Goal: Task Accomplishment & Management: Manage account settings

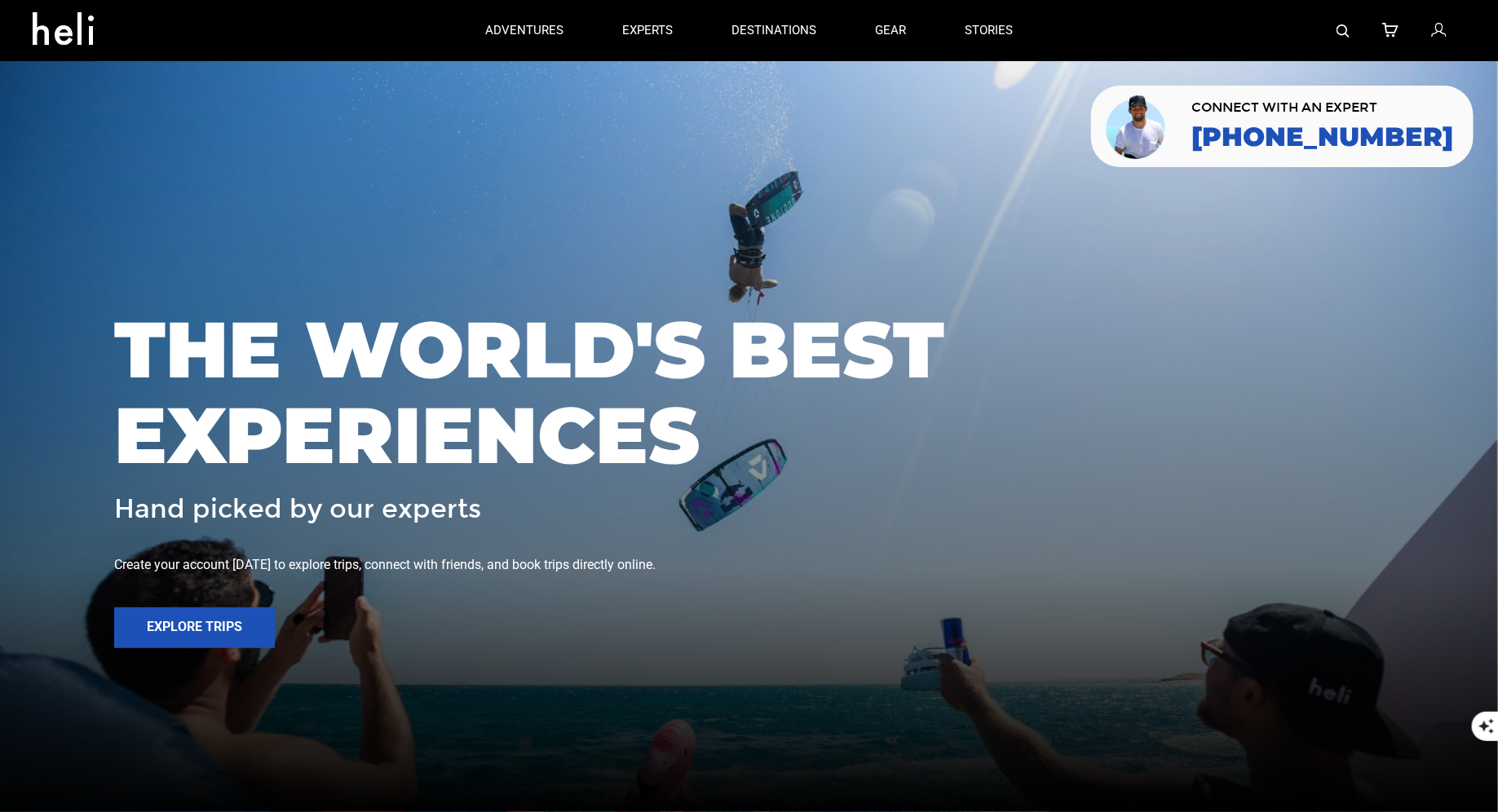
click at [1349, 31] on img at bounding box center [1344, 31] width 13 height 13
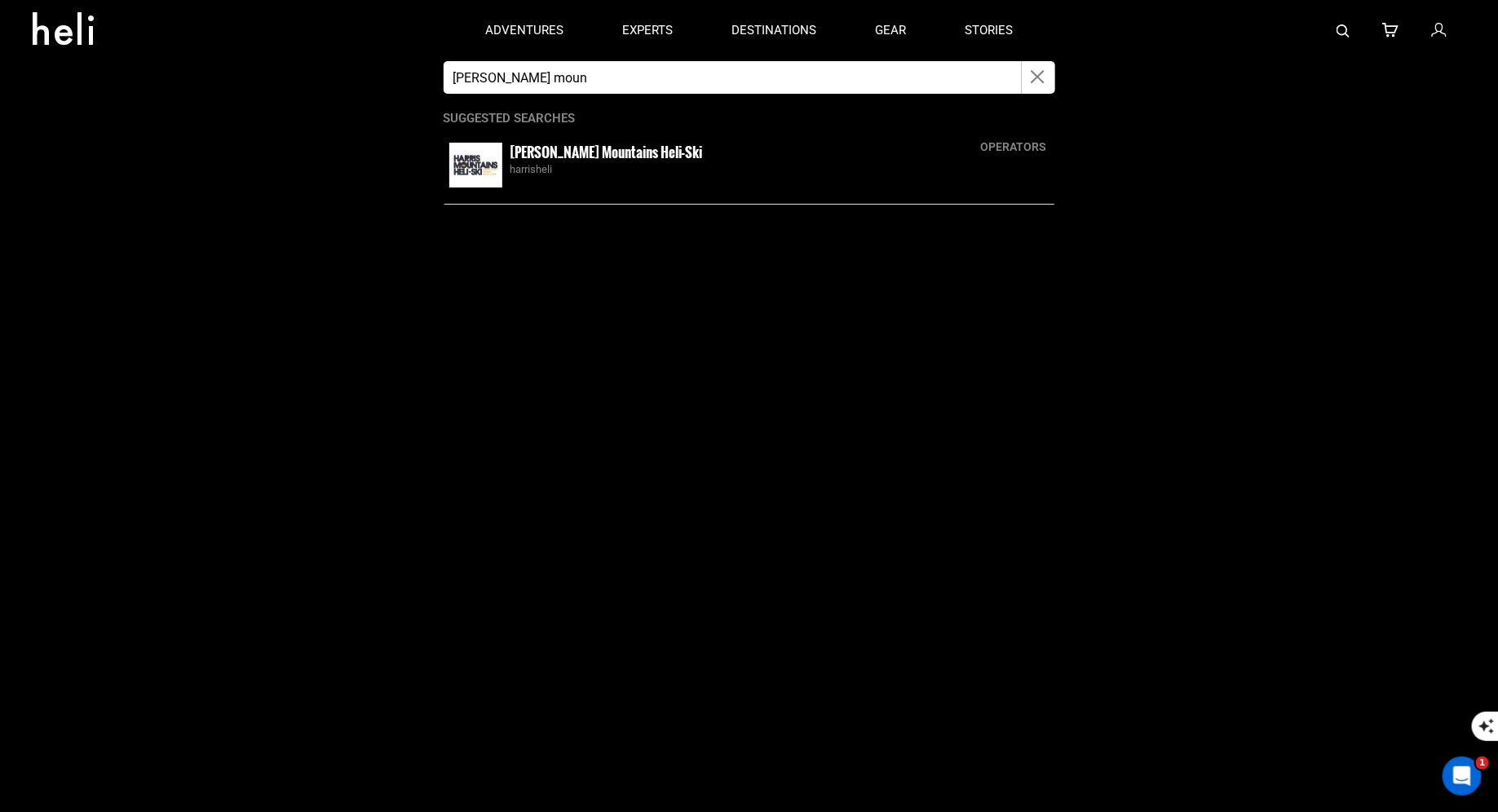
type input "Harris moun"
click at [554, 156] on small "Harris Mountains Heli-Ski" at bounding box center [606, 152] width 192 height 20
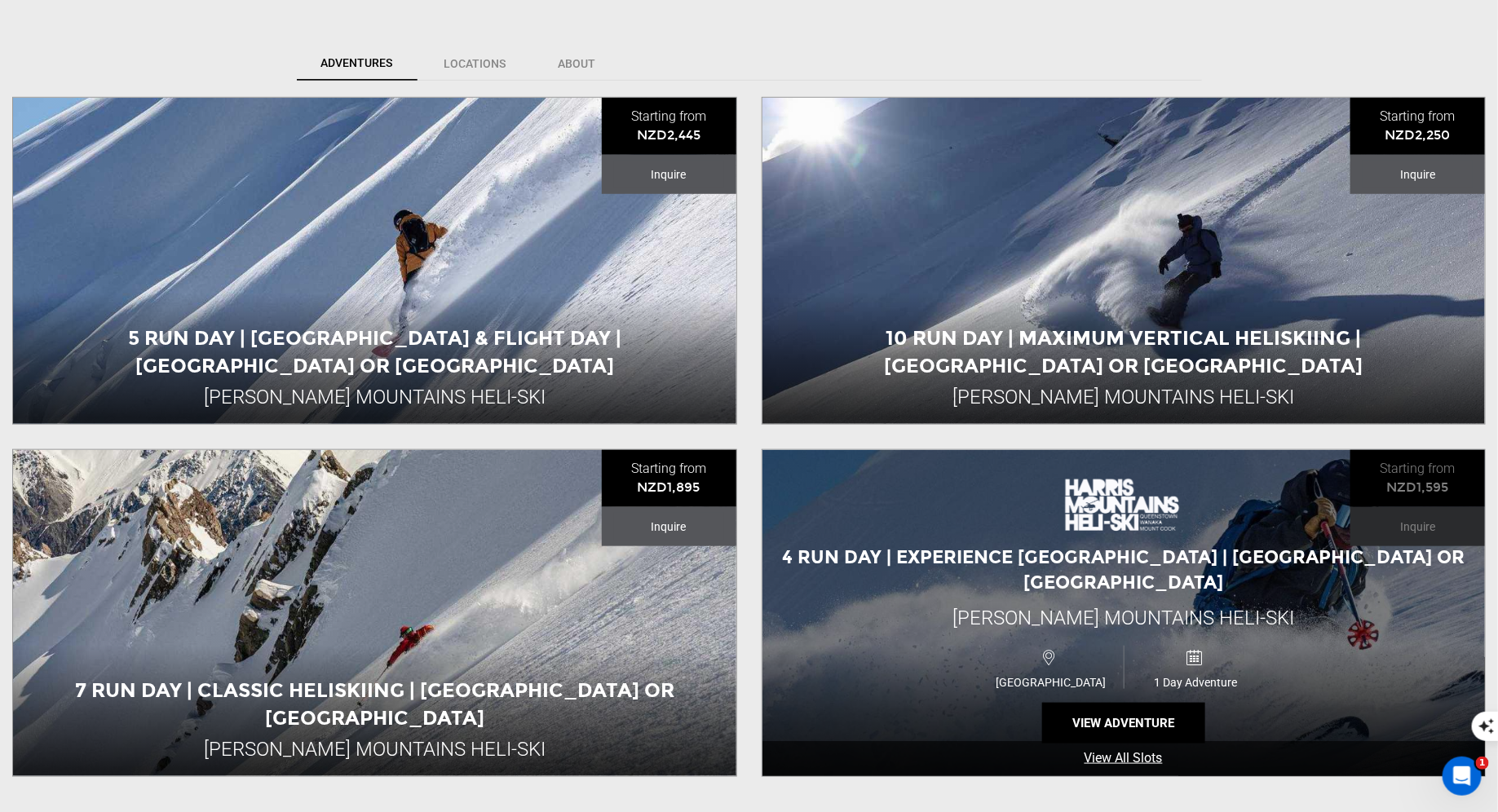
scroll to position [644, 0]
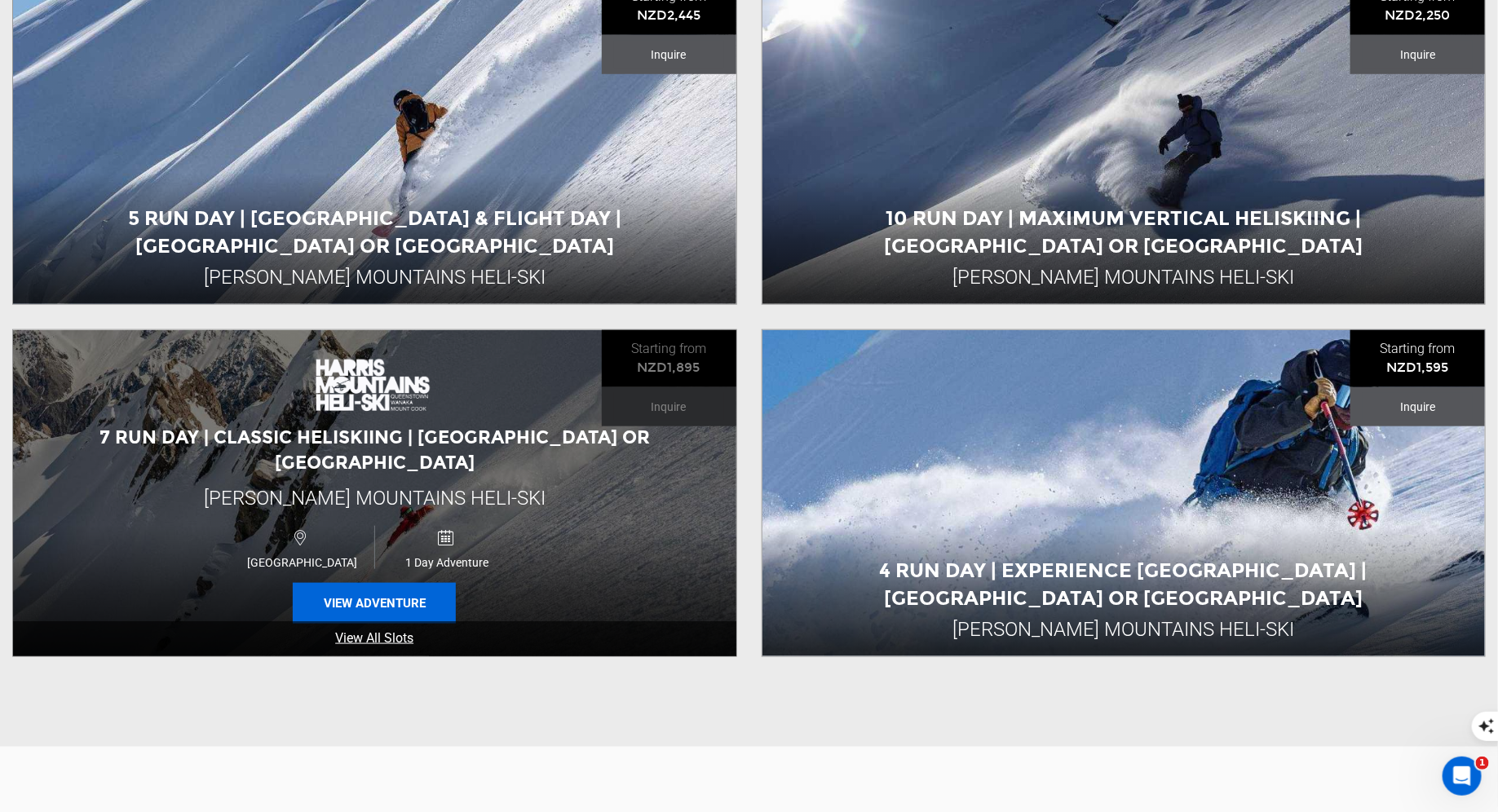
click at [397, 583] on button "View Adventure" at bounding box center [374, 603] width 163 height 41
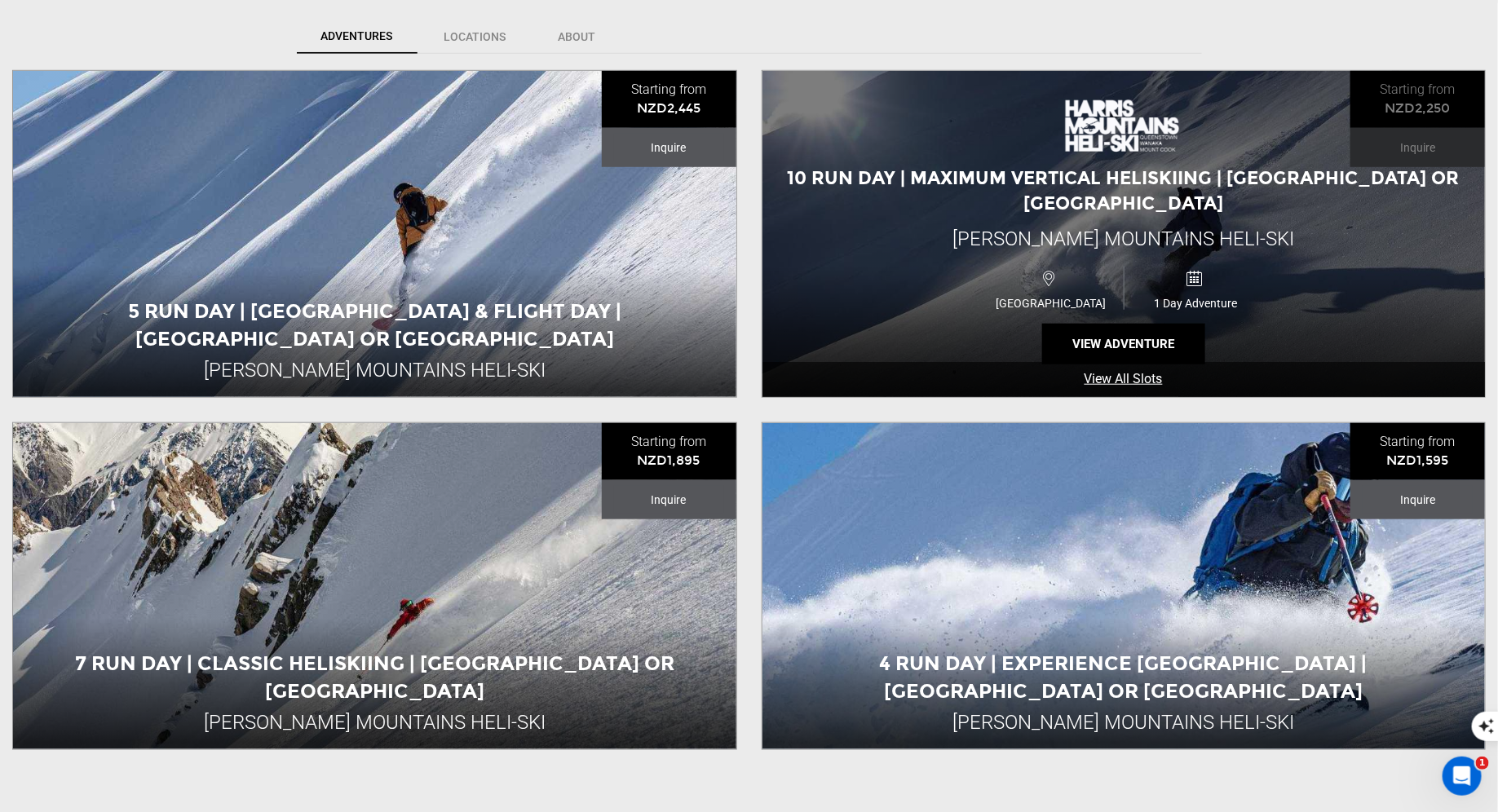
scroll to position [566, 0]
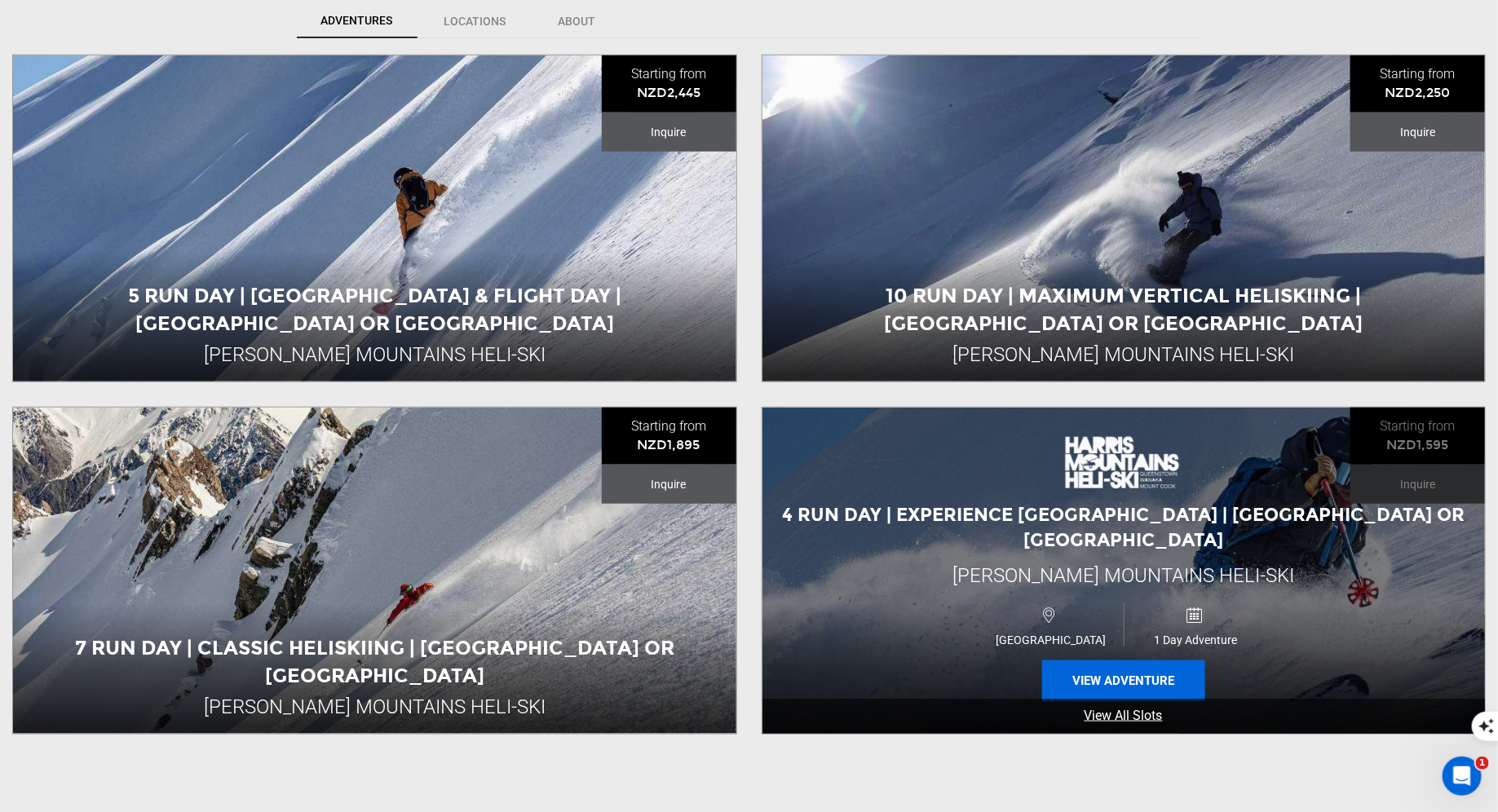
click at [1089, 660] on button "View Adventure" at bounding box center [1124, 680] width 163 height 41
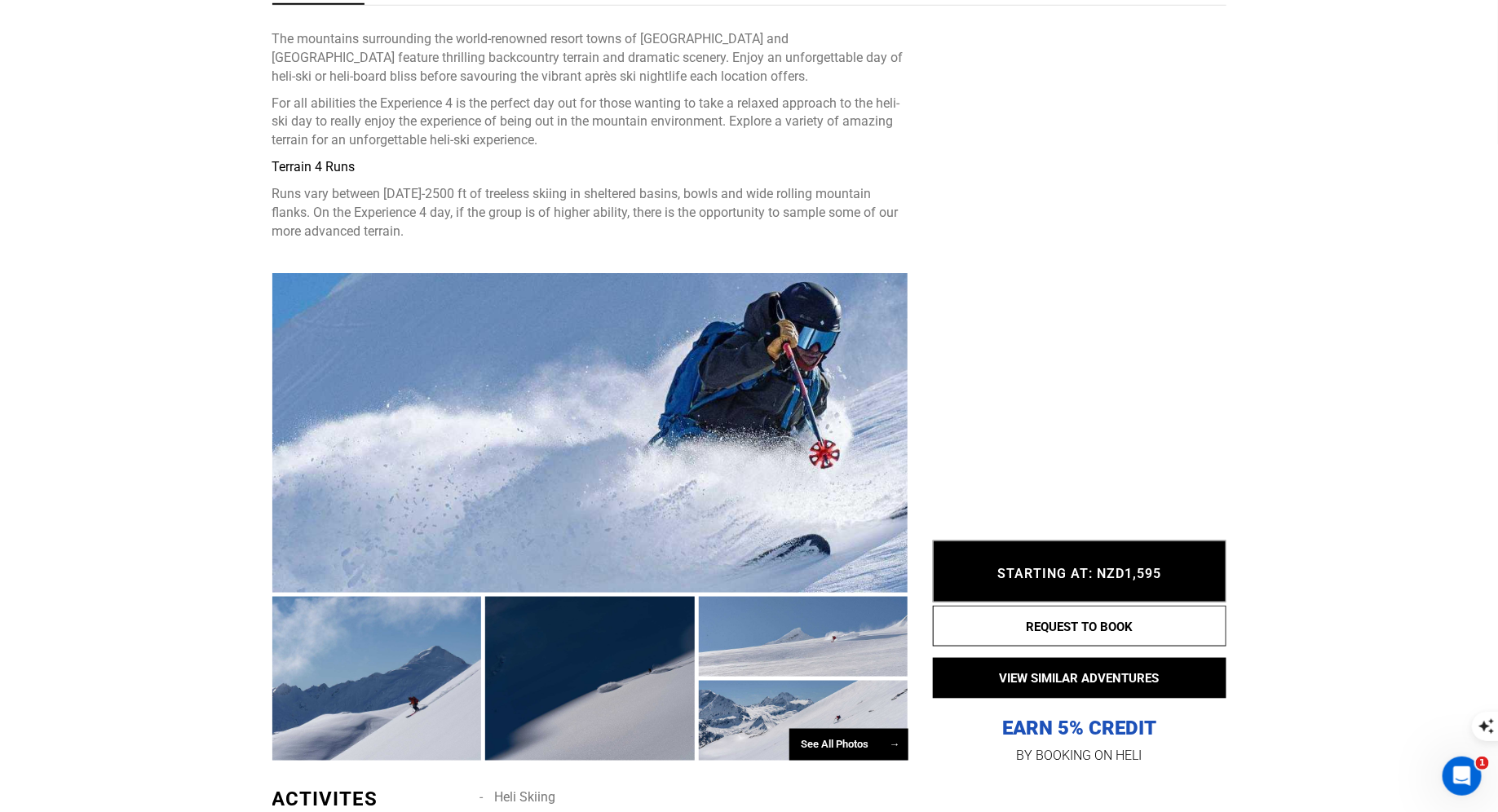
scroll to position [853, 0]
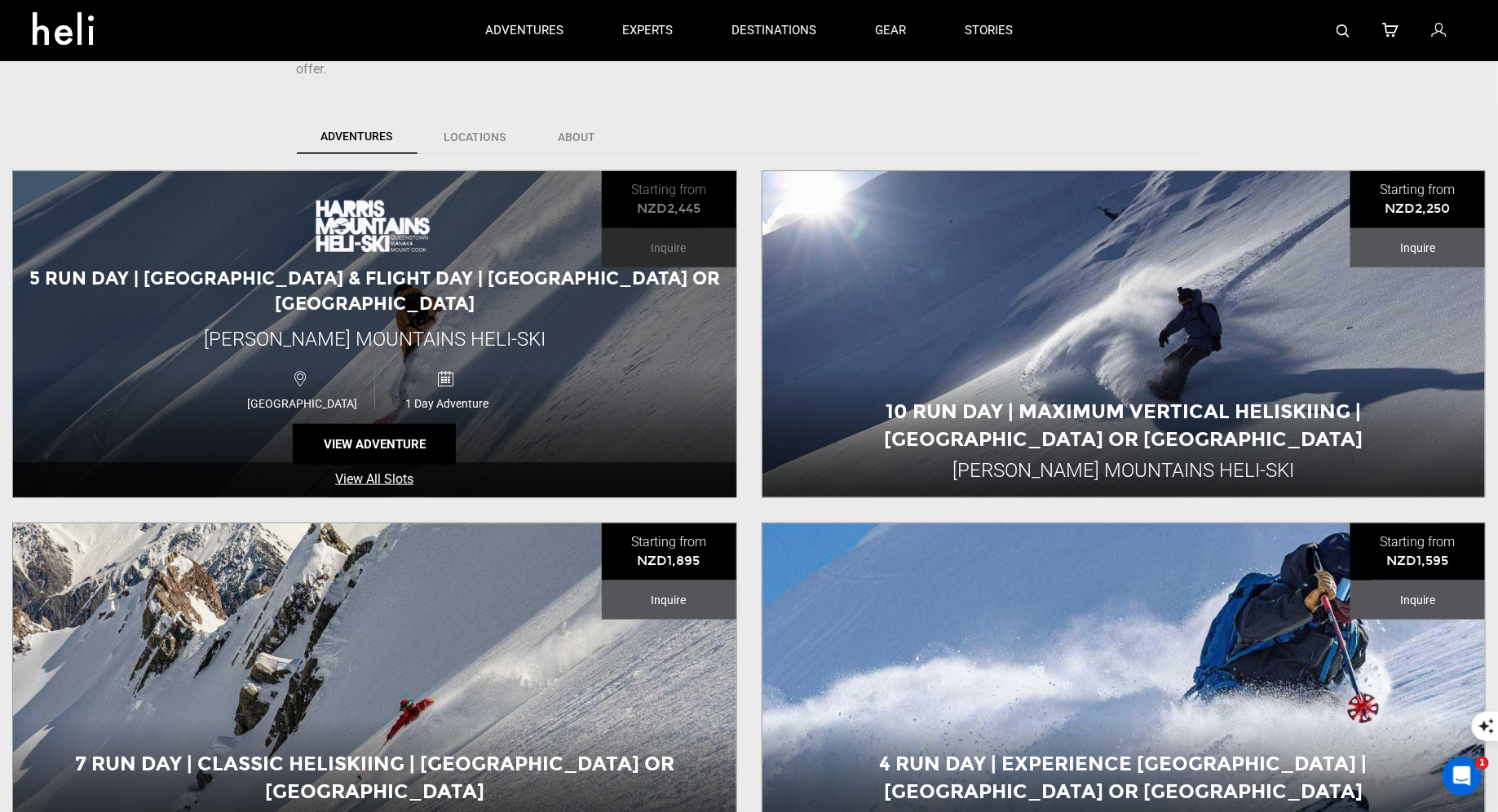
scroll to position [404, 0]
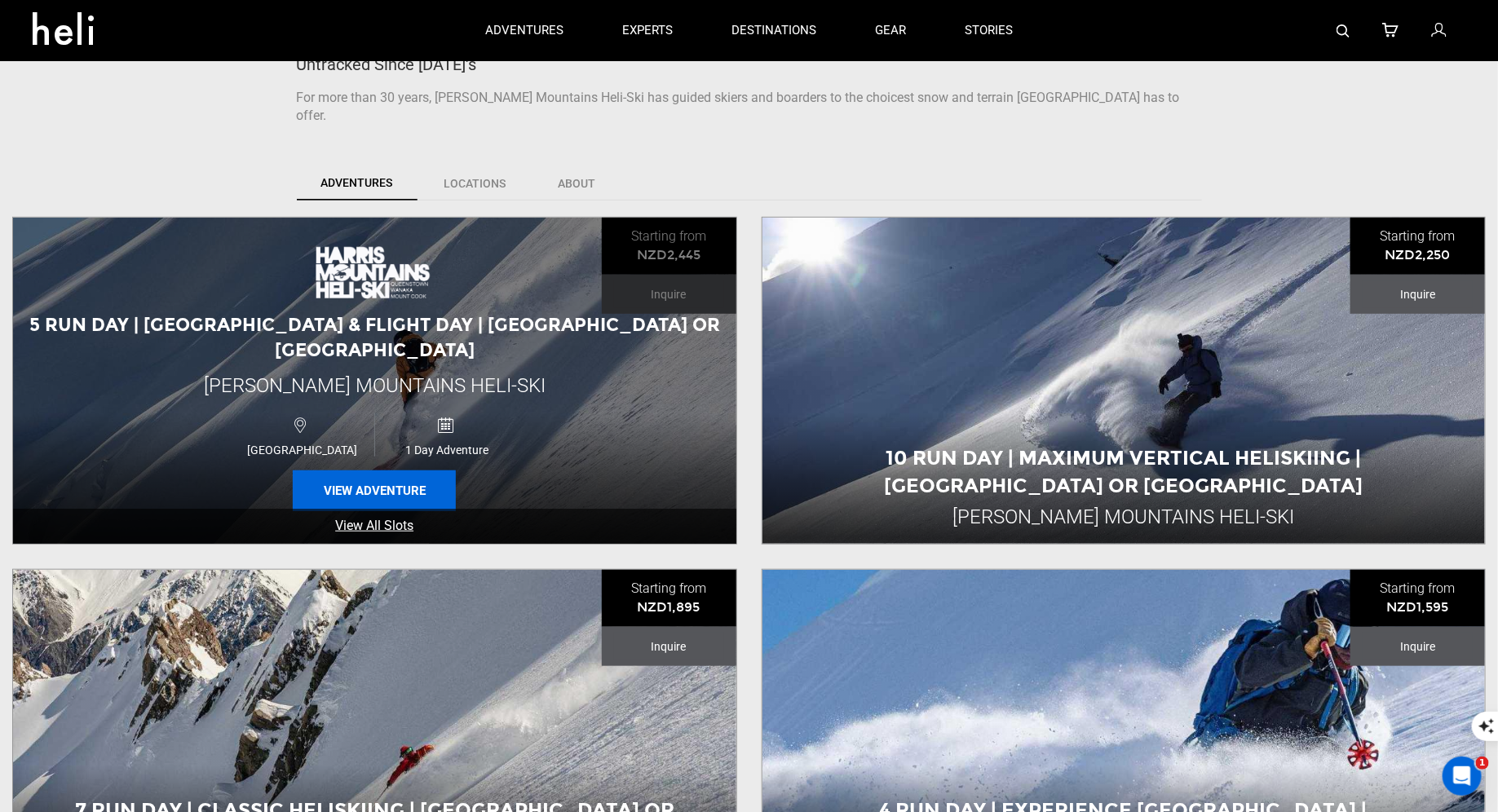
click at [408, 471] on button "View Adventure" at bounding box center [374, 491] width 163 height 41
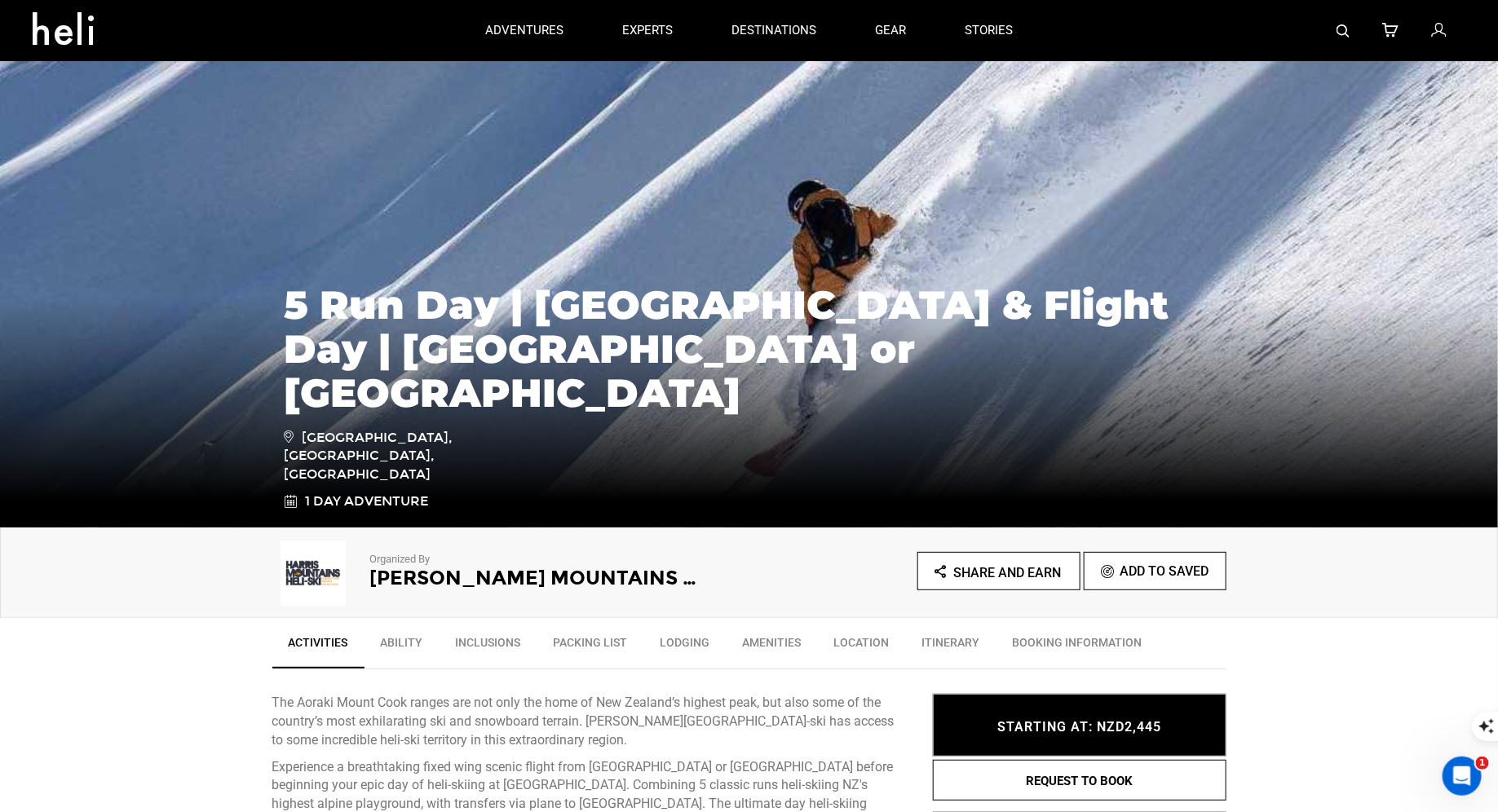
scroll to position [24, 0]
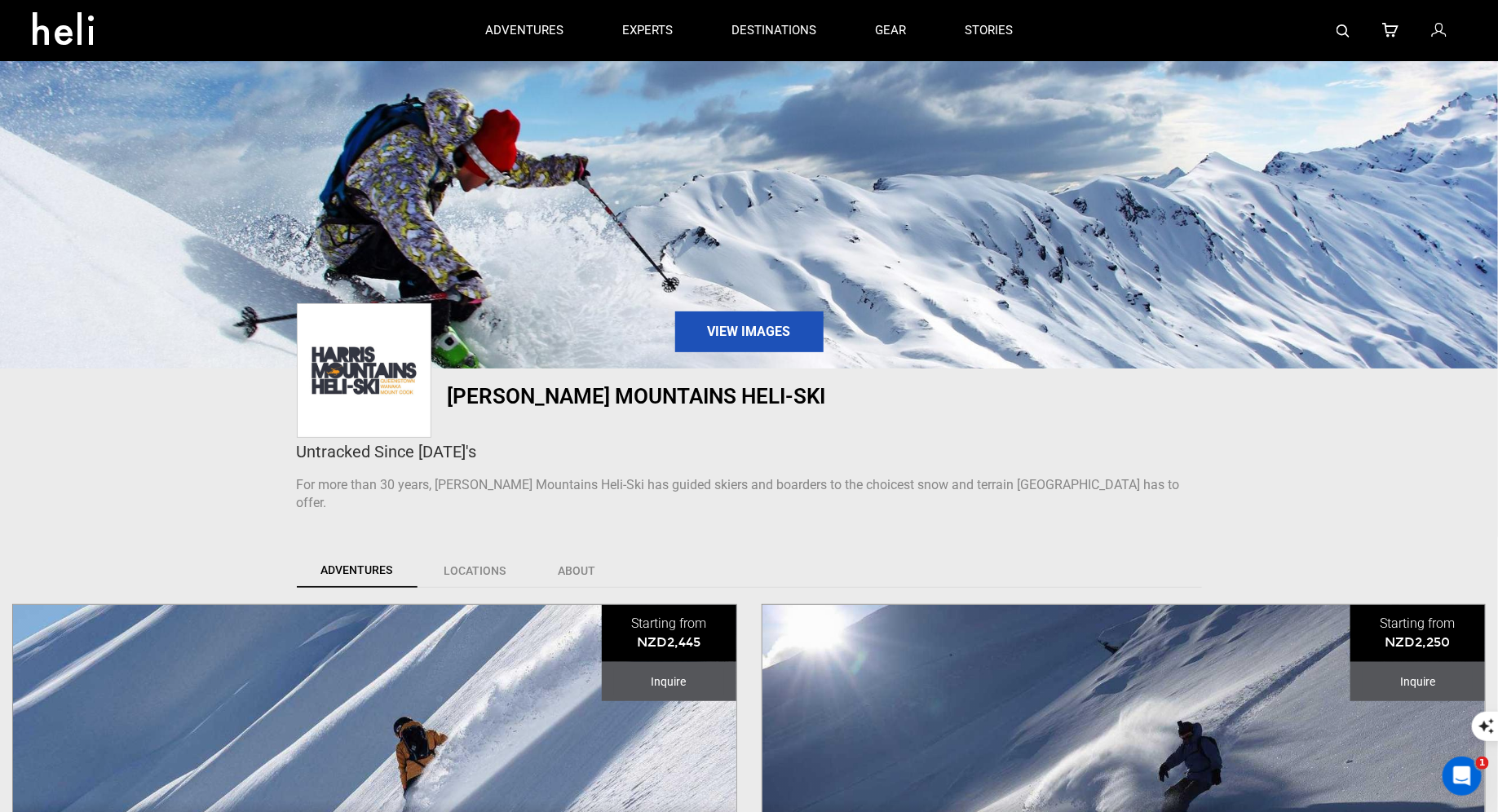
scroll to position [600, 0]
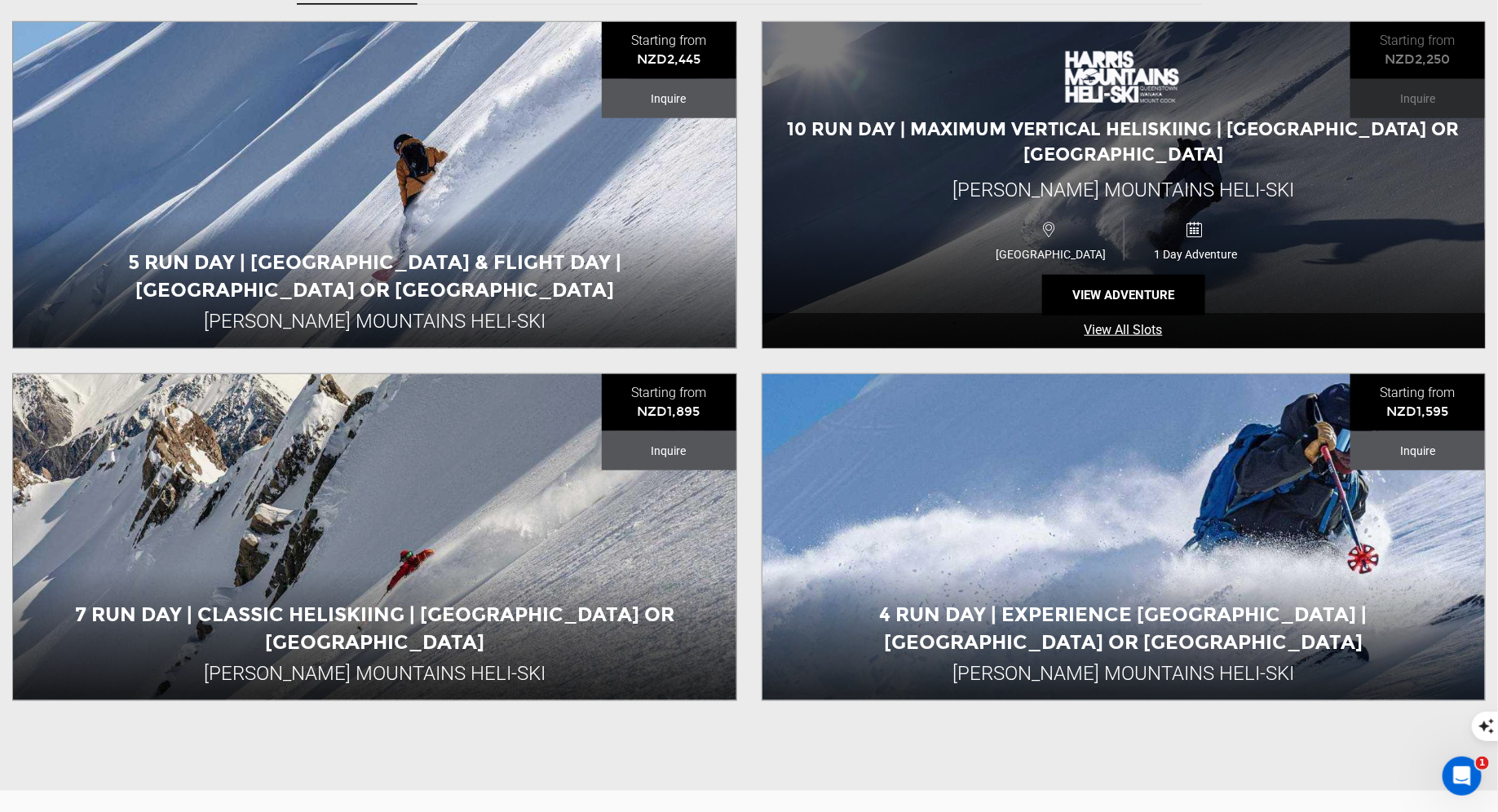
click at [1112, 241] on div "10 Run Day | Maximum Vertical Heliskiing | Queenstown or Wanaka Harris Mountain…" at bounding box center [1125, 185] width 723 height 326
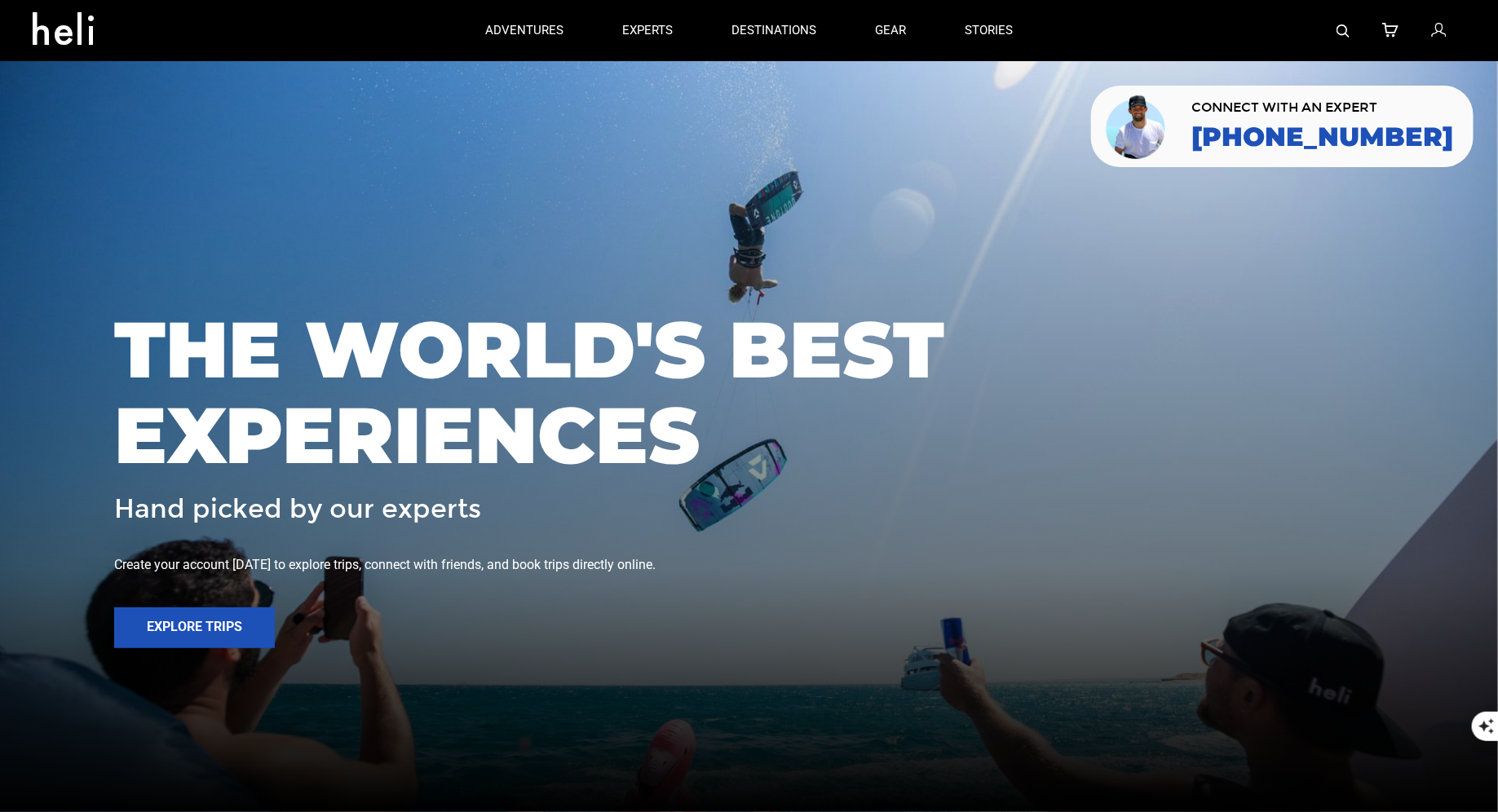
click at [1350, 33] on div at bounding box center [1254, 30] width 423 height 61
click at [1329, 33] on div at bounding box center [1254, 30] width 423 height 61
click at [1339, 33] on img at bounding box center [1344, 31] width 13 height 13
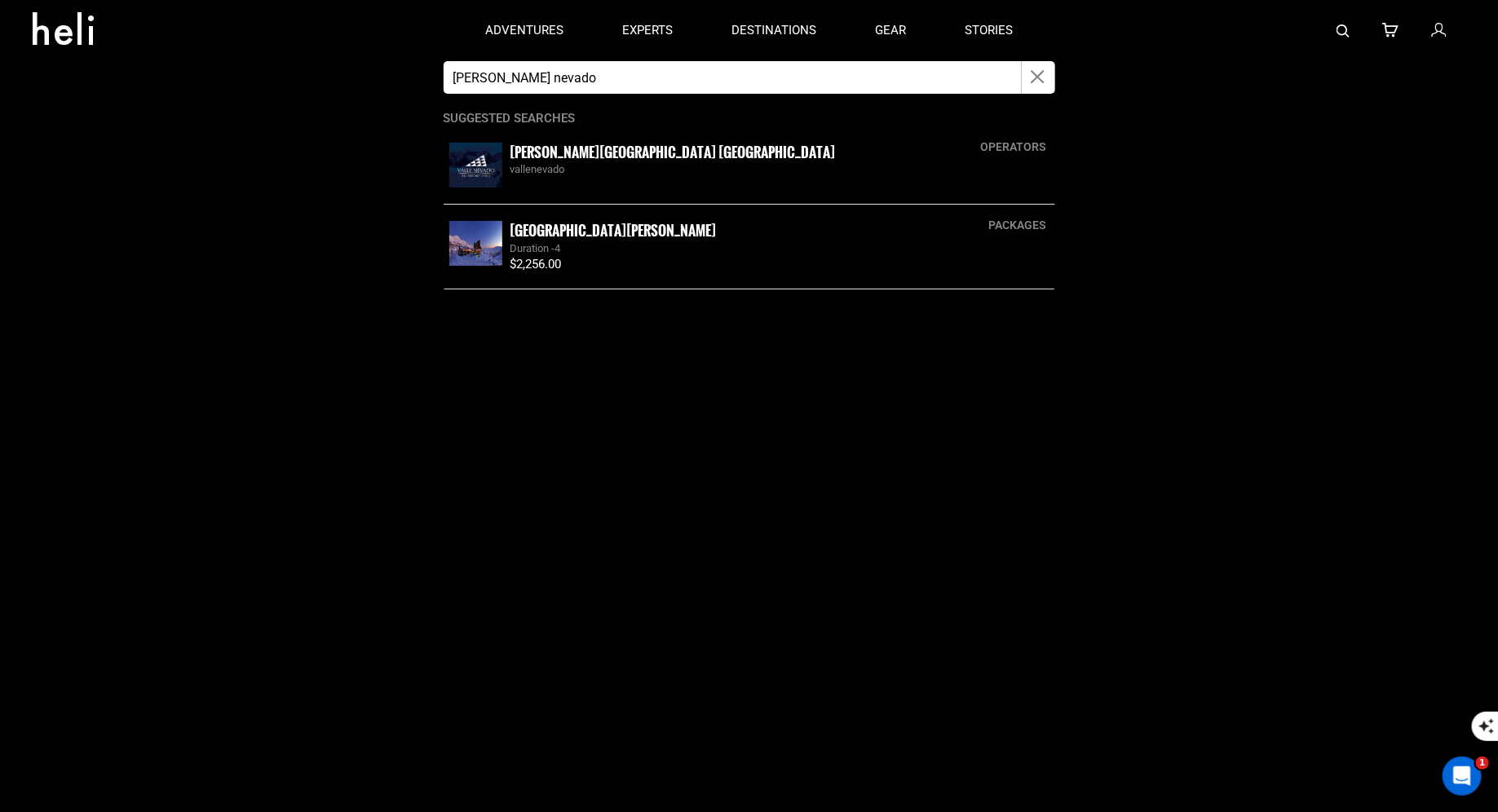
type input "[PERSON_NAME] nevado"
click at [487, 173] on img at bounding box center [476, 164] width 53 height 44
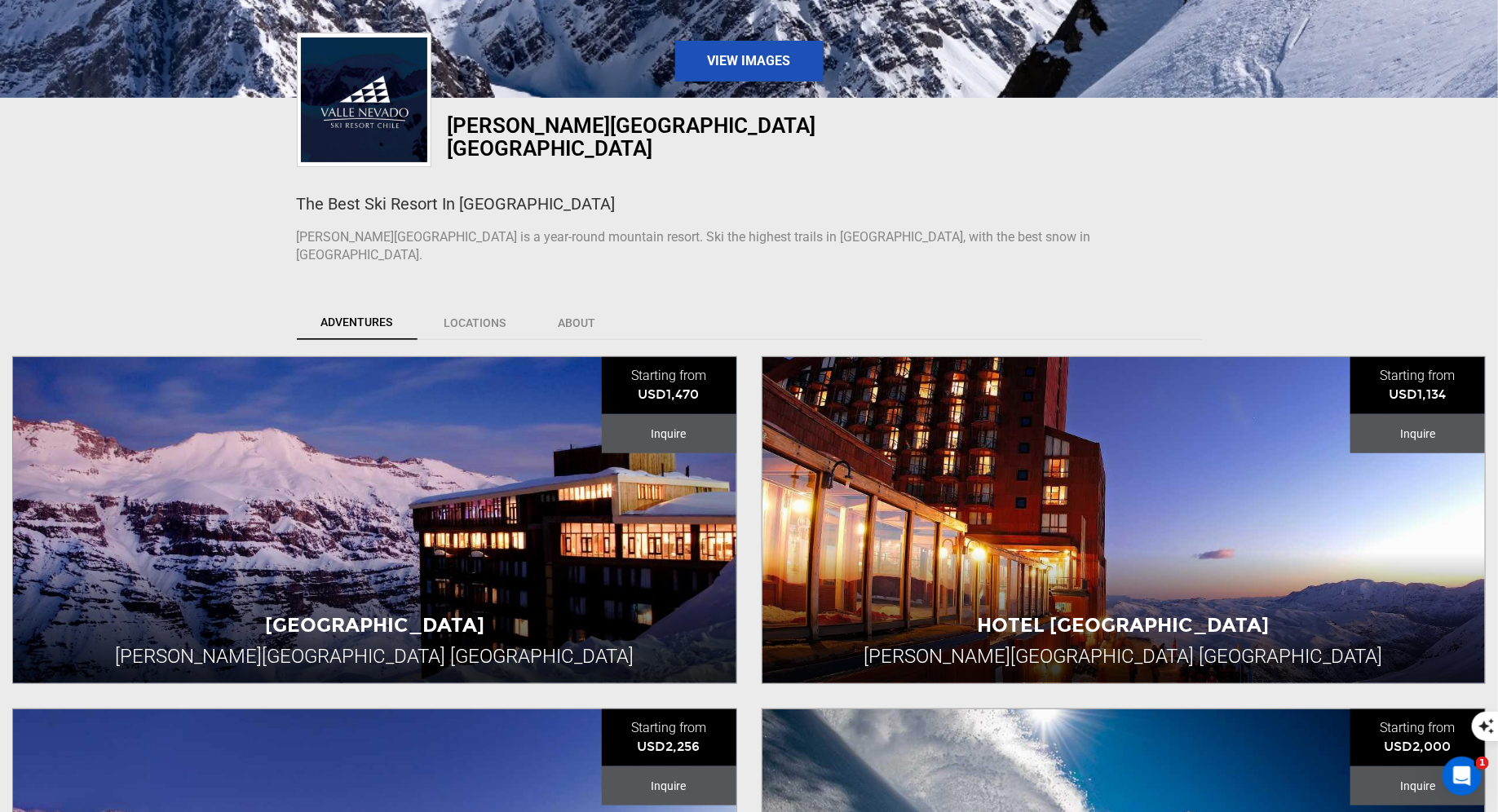
scroll to position [872, 0]
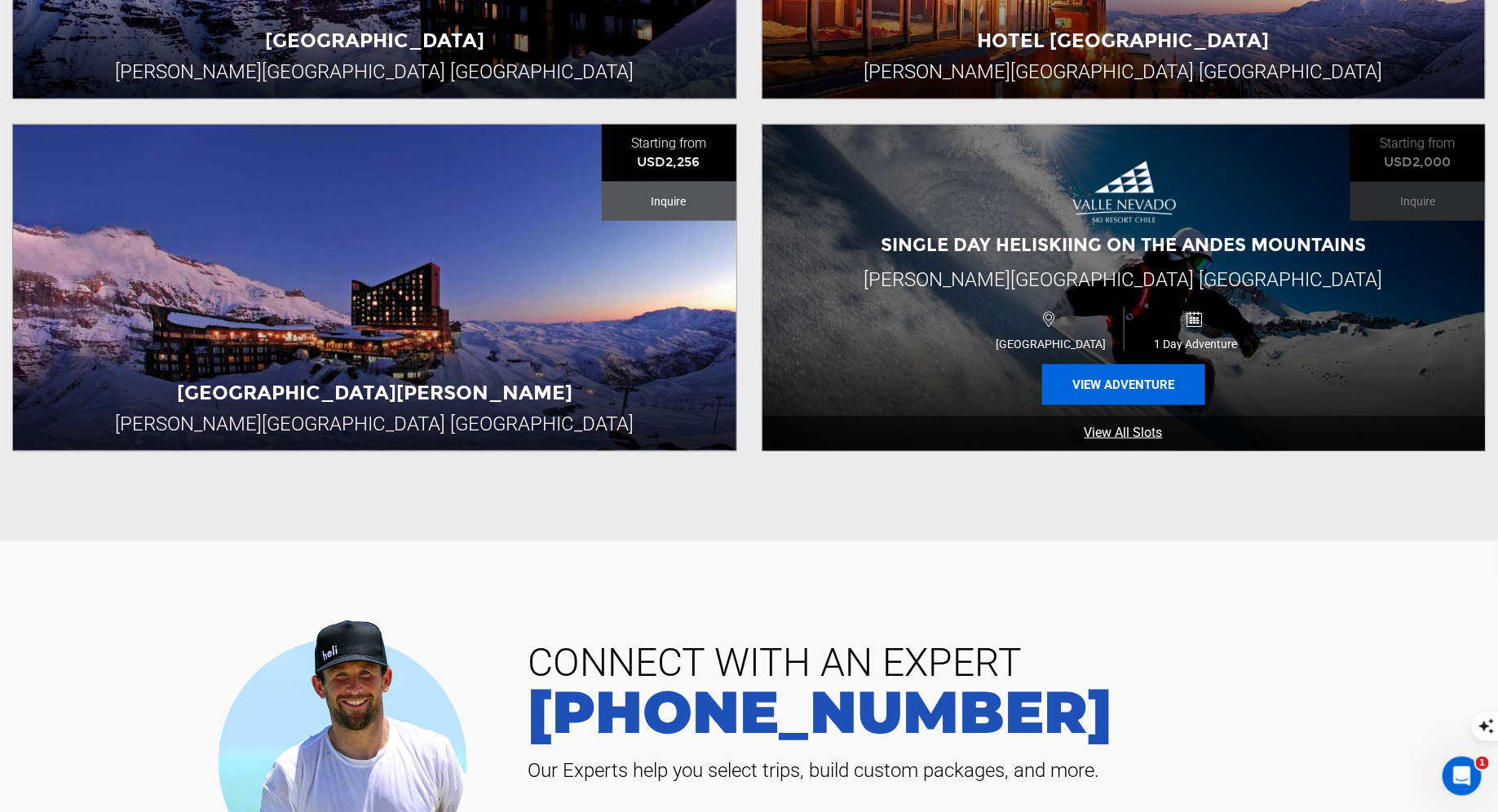
click at [1078, 364] on button "View Adventure" at bounding box center [1124, 384] width 163 height 41
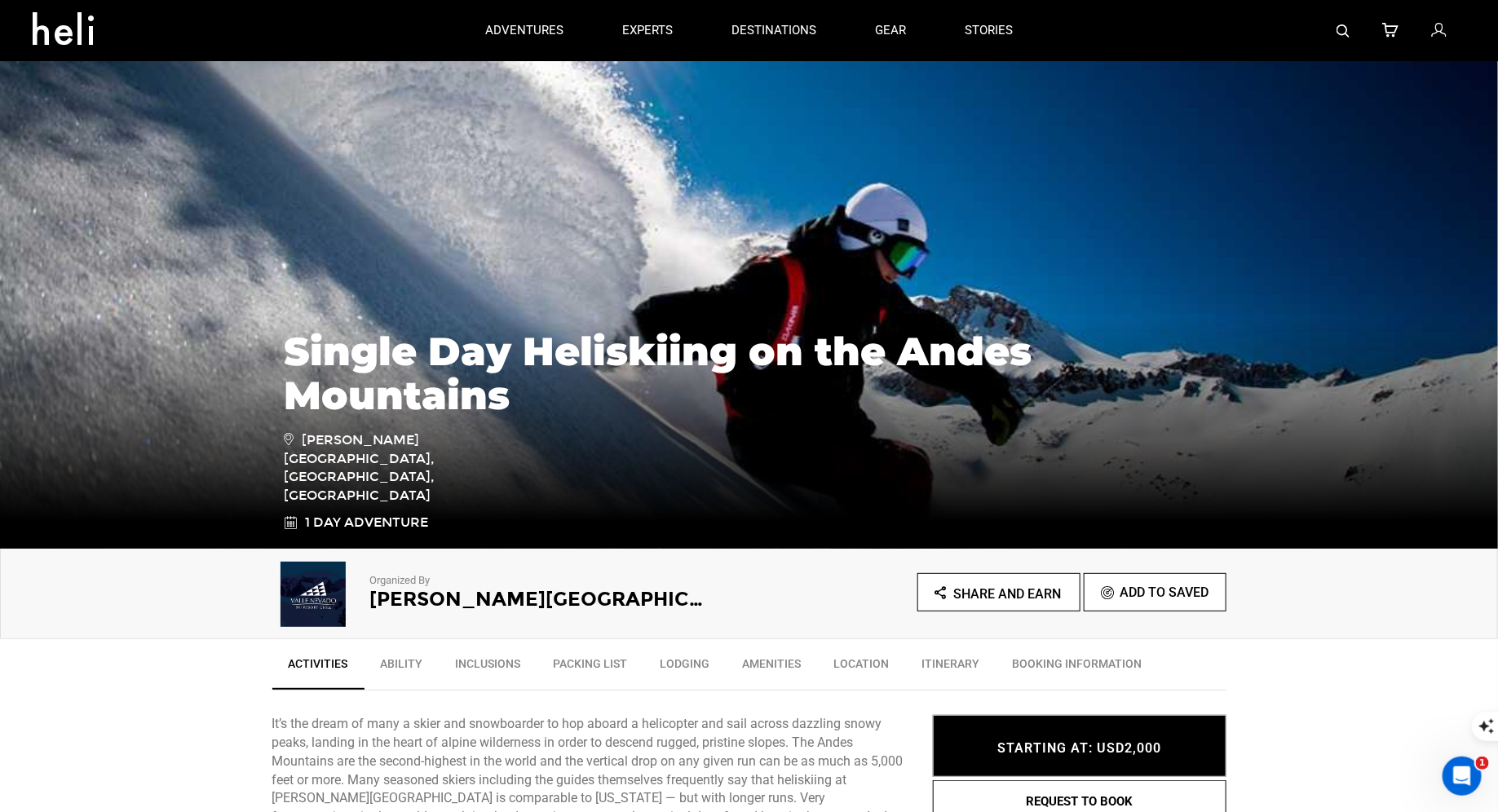
click at [1344, 27] on img at bounding box center [1344, 31] width 13 height 13
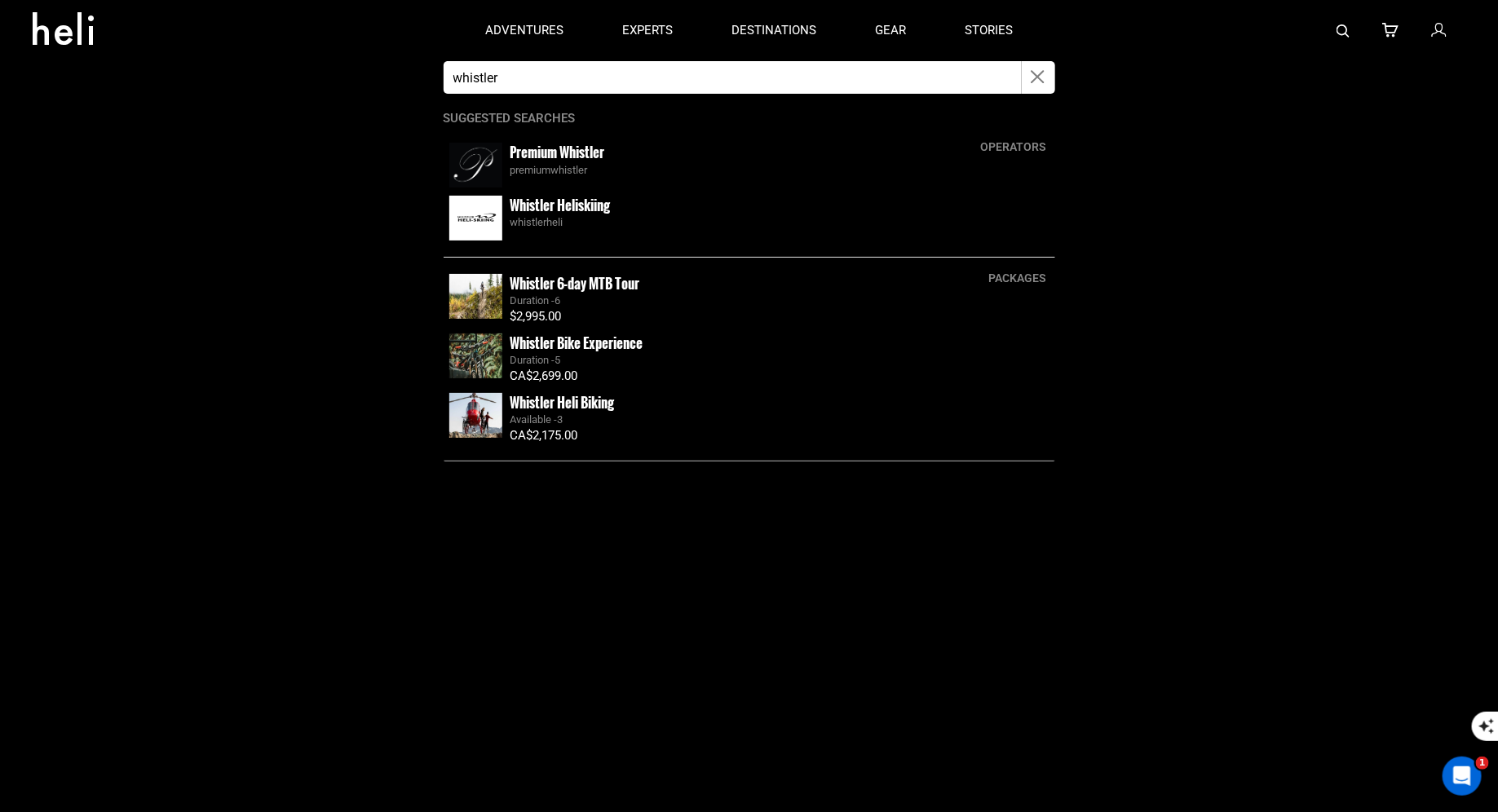
type input "whistler"
click at [536, 204] on small "Whistler Heliskiing" at bounding box center [561, 205] width 101 height 20
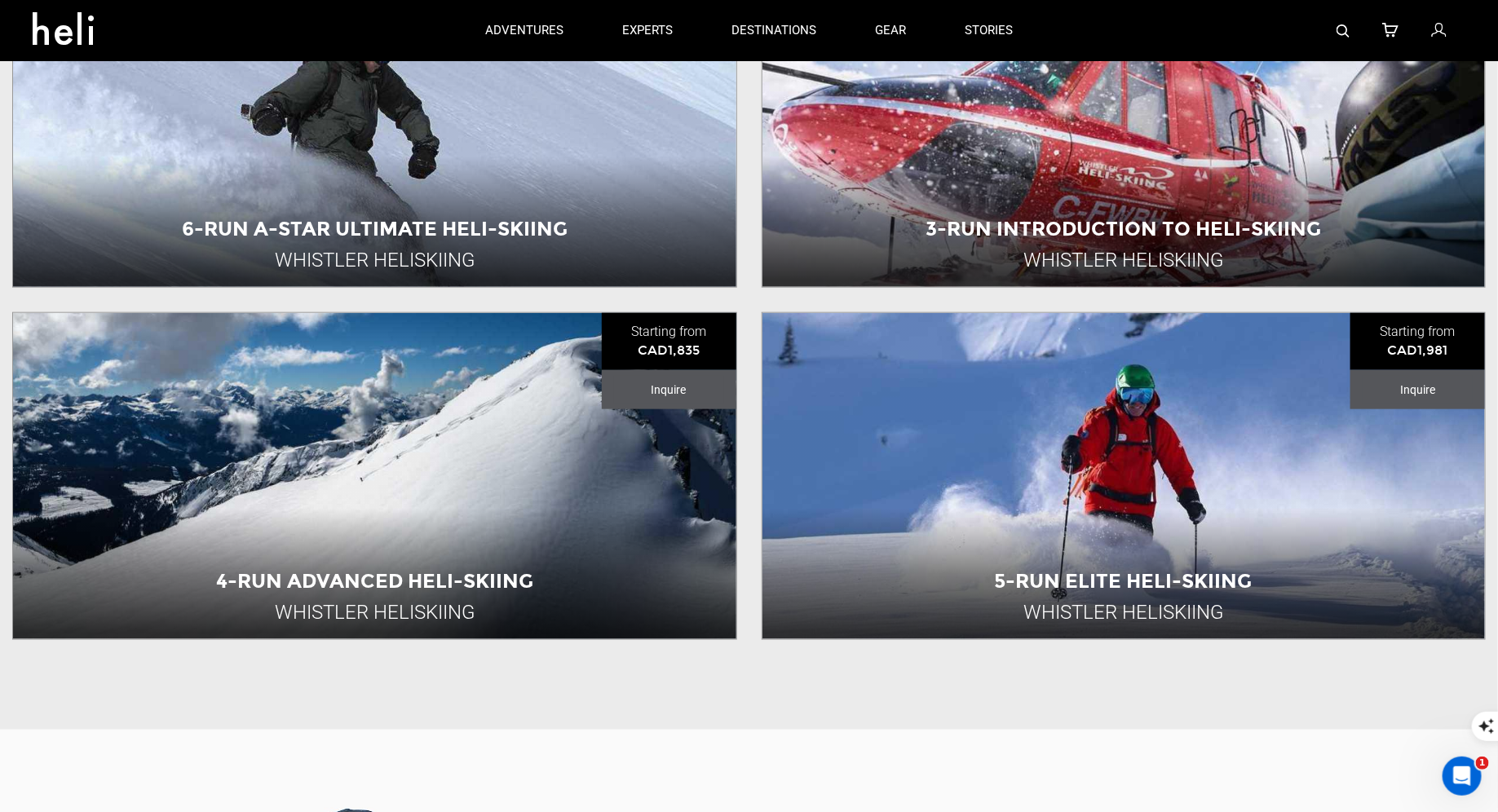
scroll to position [642, 0]
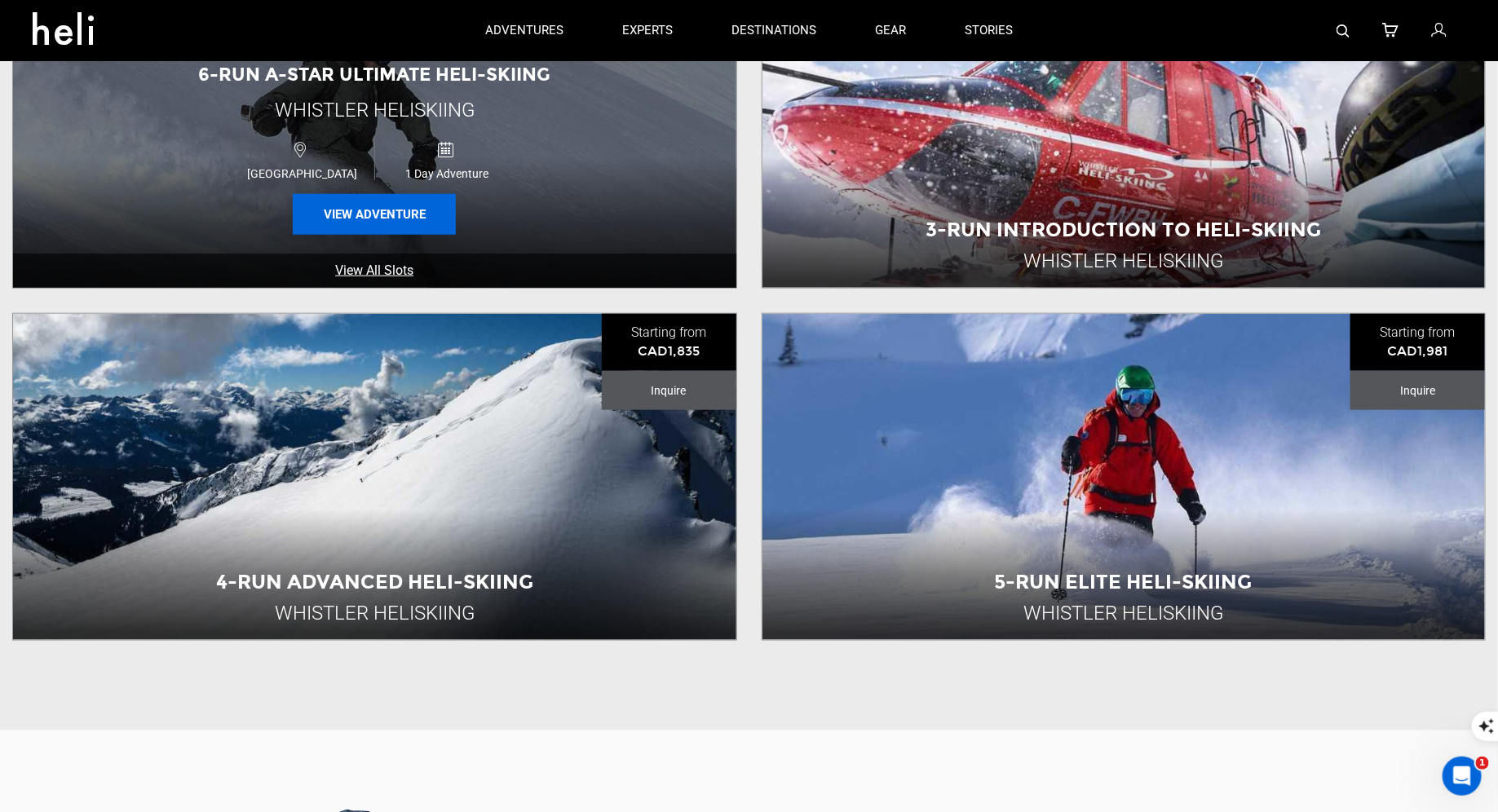
click at [427, 221] on button "View Adventure" at bounding box center [374, 214] width 163 height 41
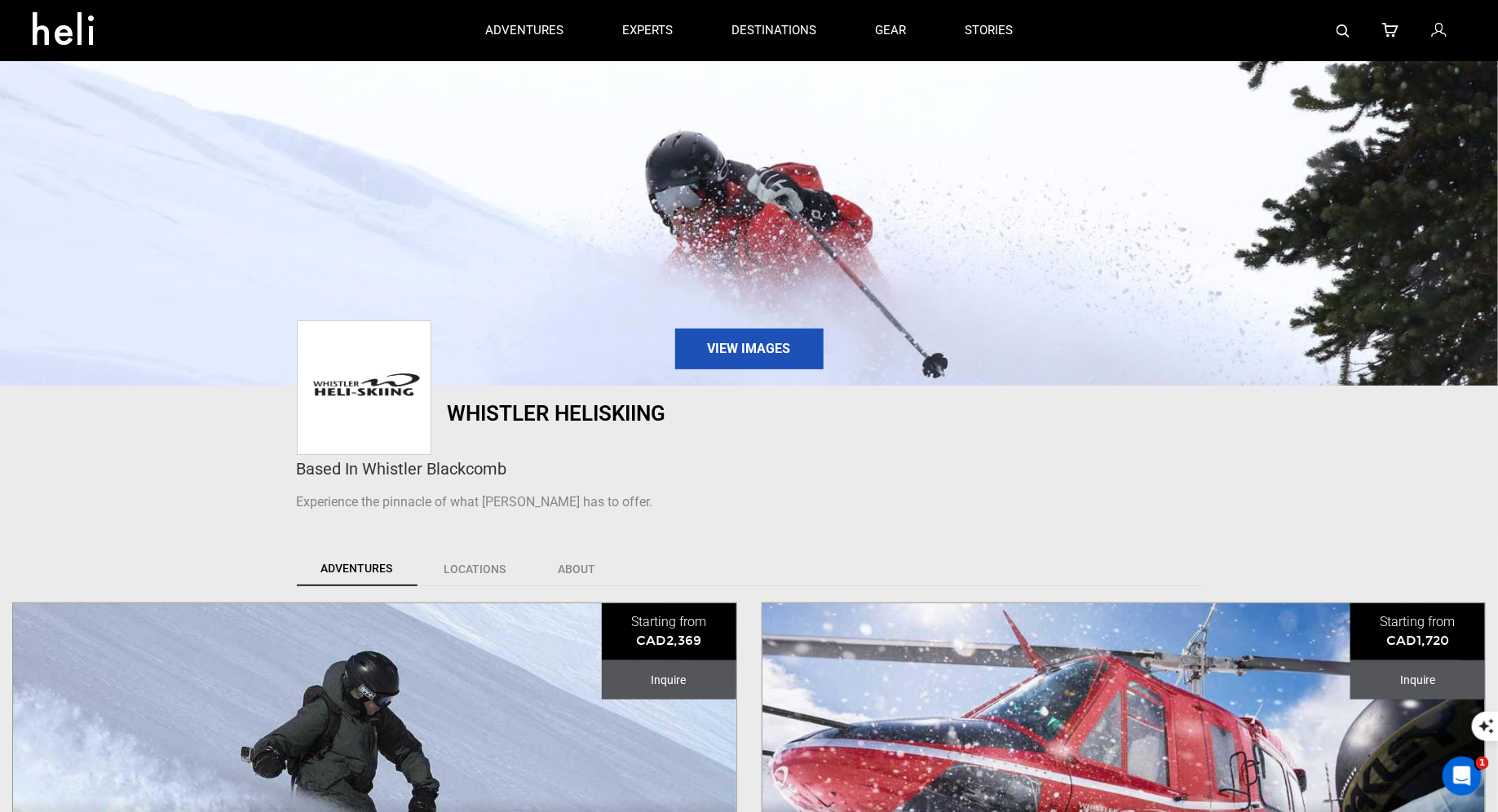
click at [1352, 28] on div at bounding box center [1254, 30] width 423 height 61
click at [1343, 31] on img at bounding box center [1344, 31] width 13 height 13
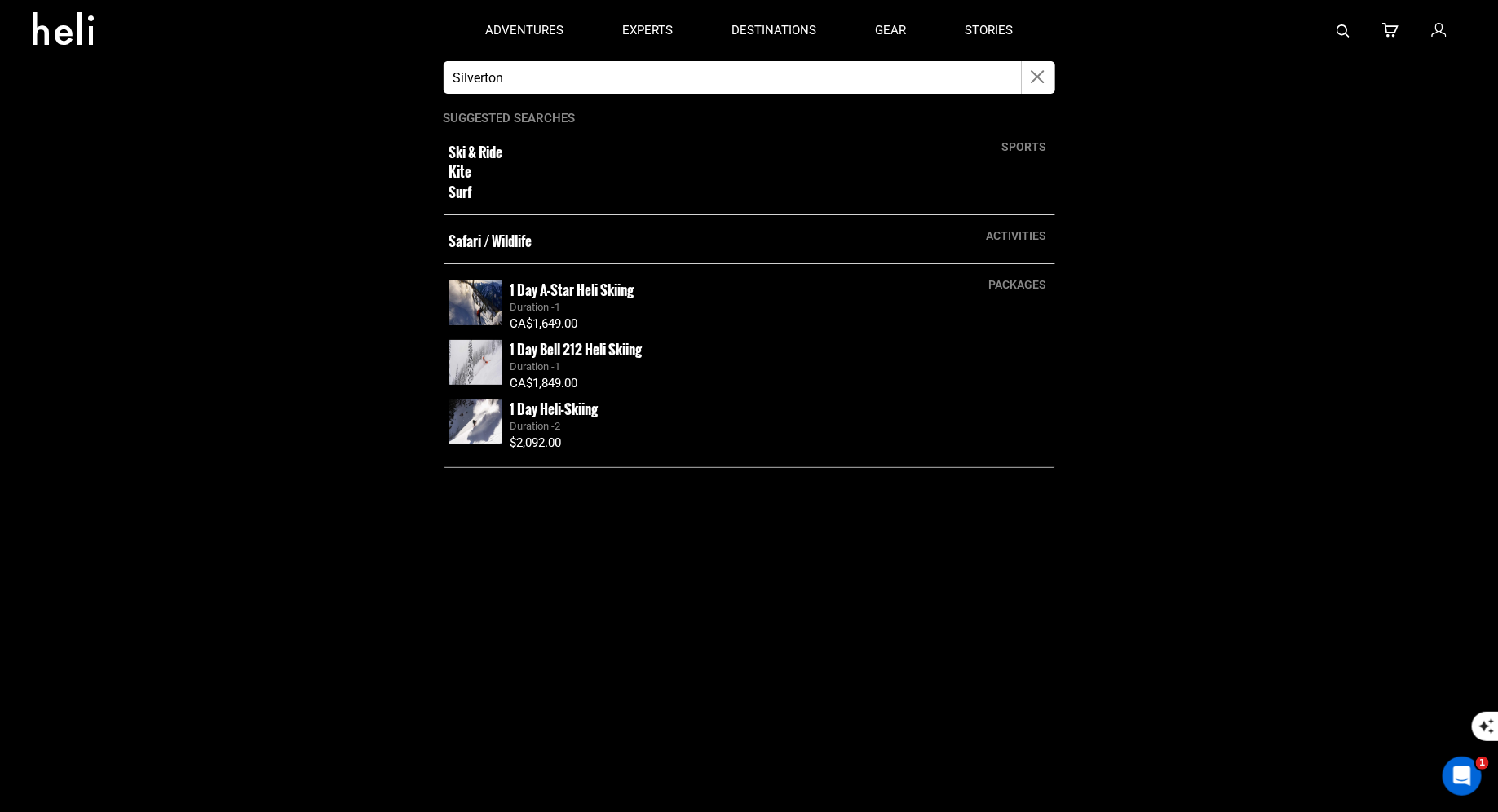
type input "silverton"
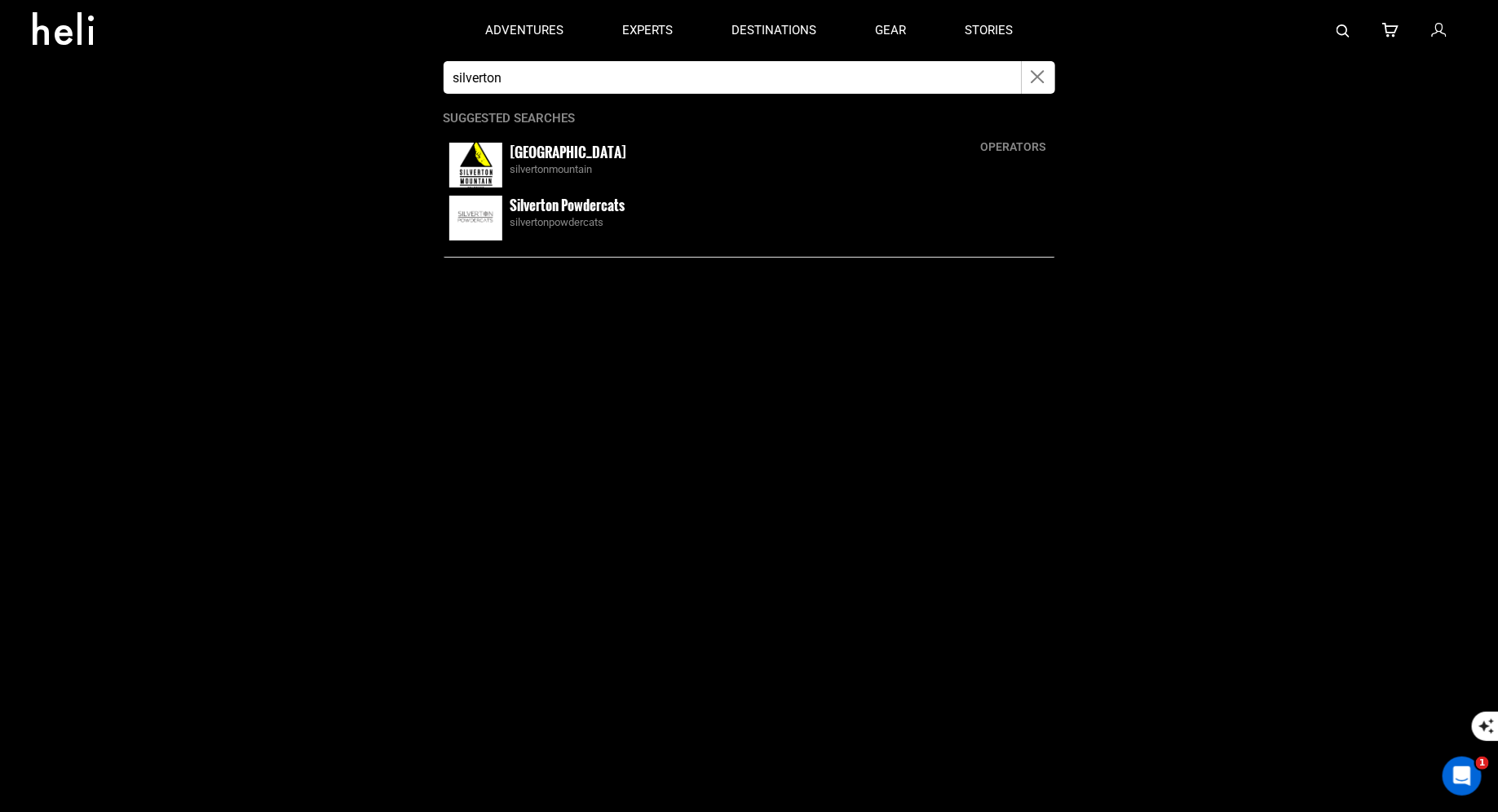
click at [535, 154] on small "[GEOGRAPHIC_DATA]" at bounding box center [568, 152] width 117 height 20
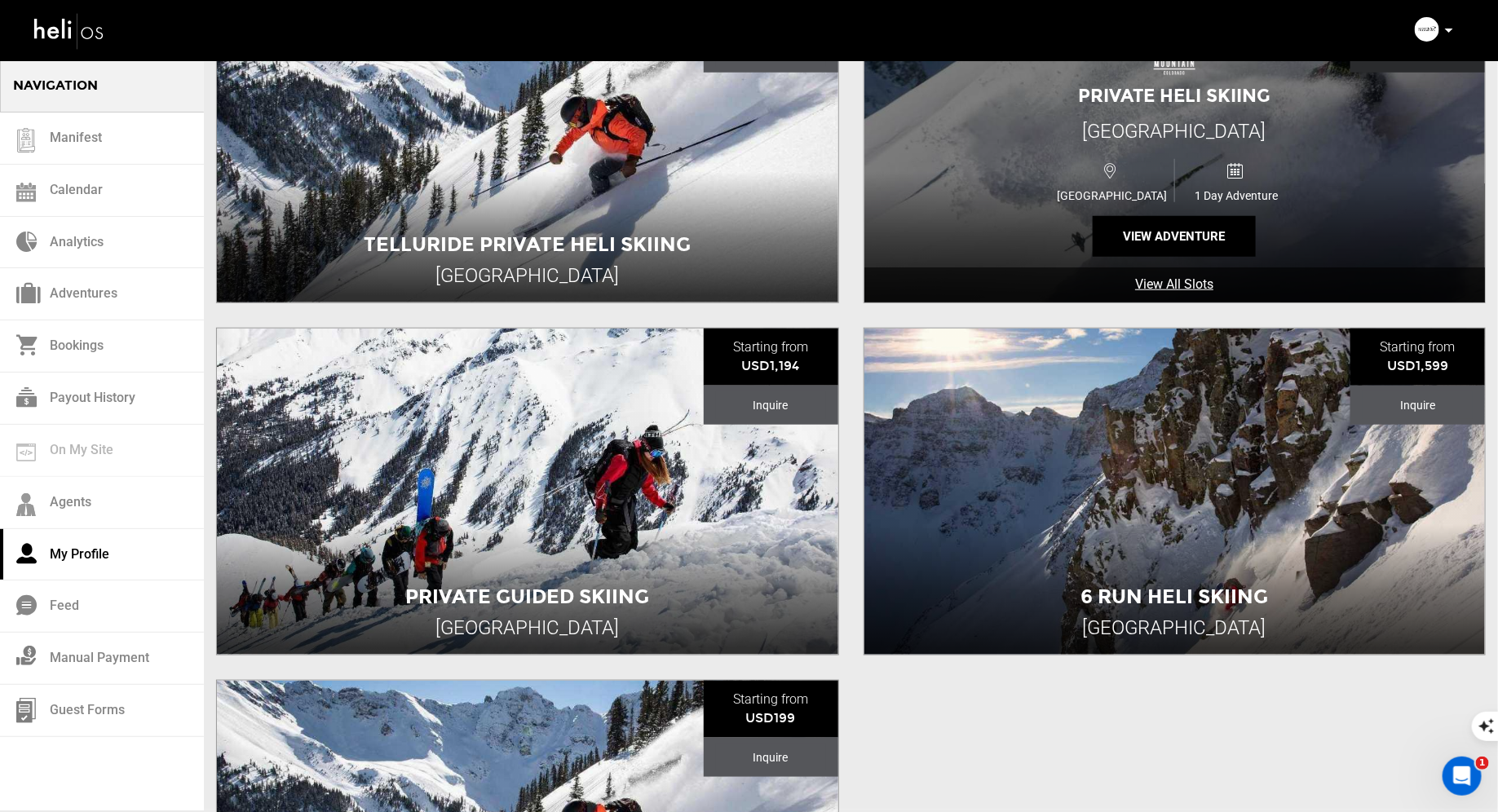
scroll to position [684, 0]
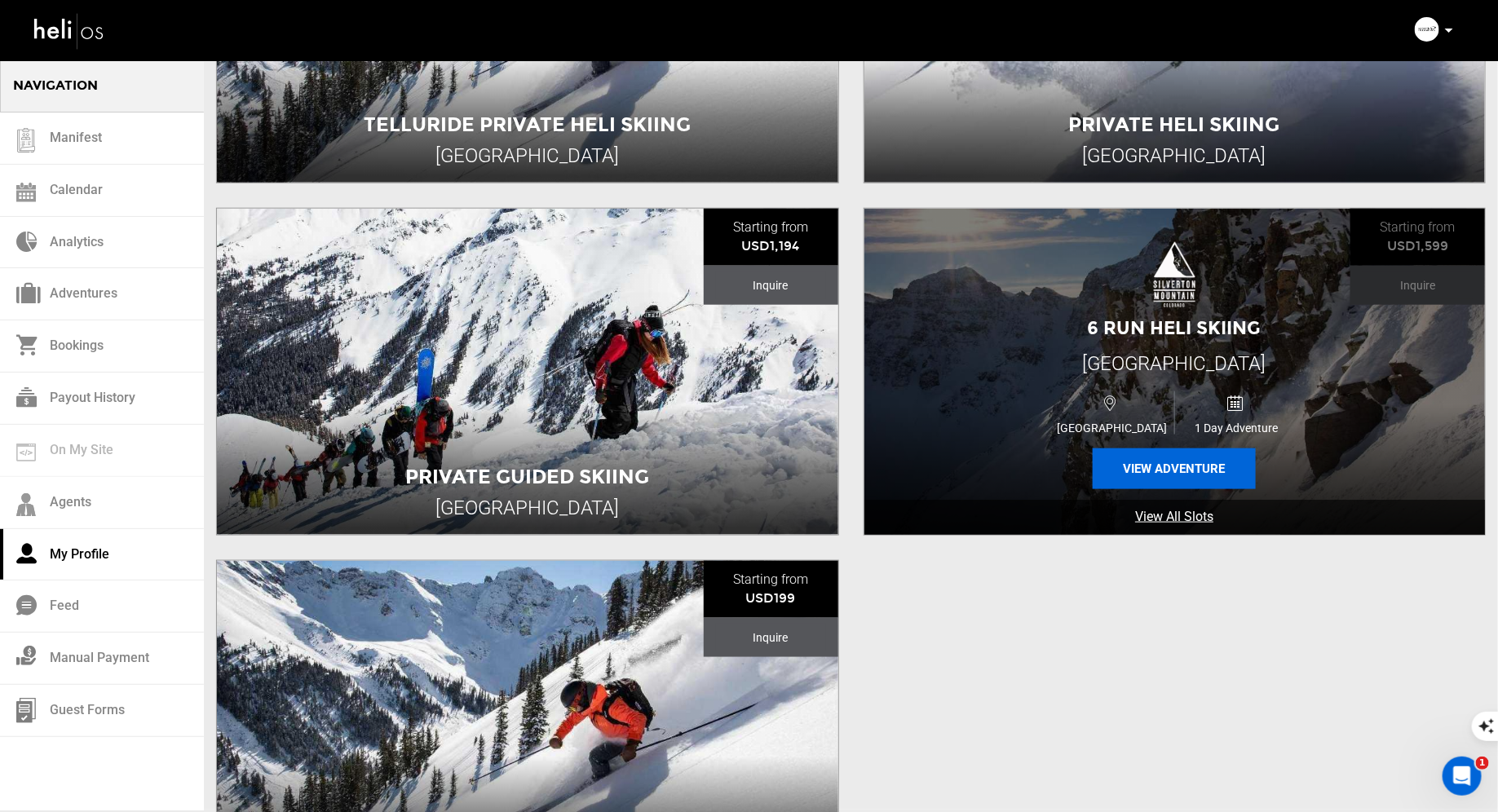
click at [1166, 475] on button "View Adventure" at bounding box center [1174, 469] width 163 height 41
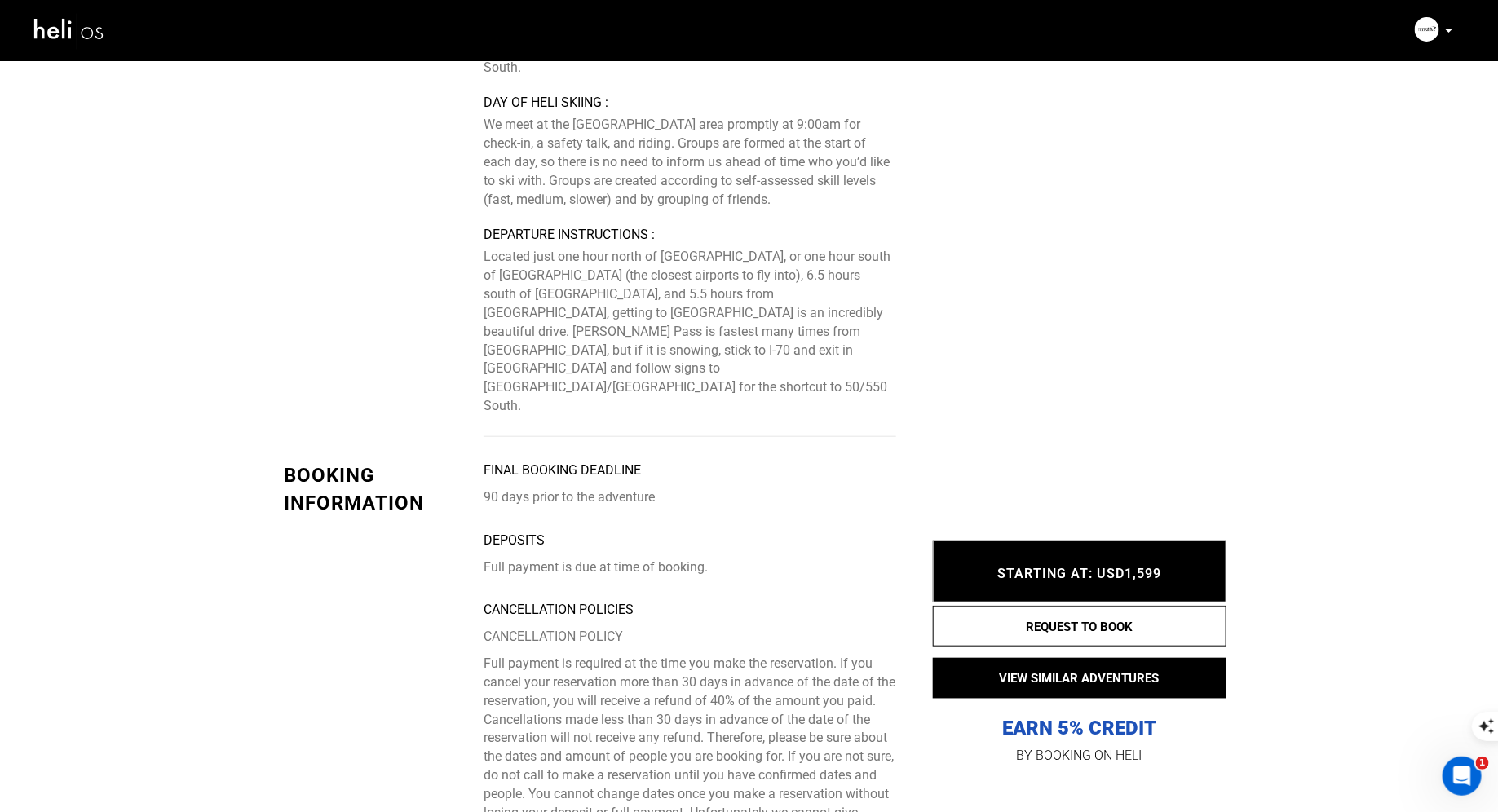
scroll to position [3394, 0]
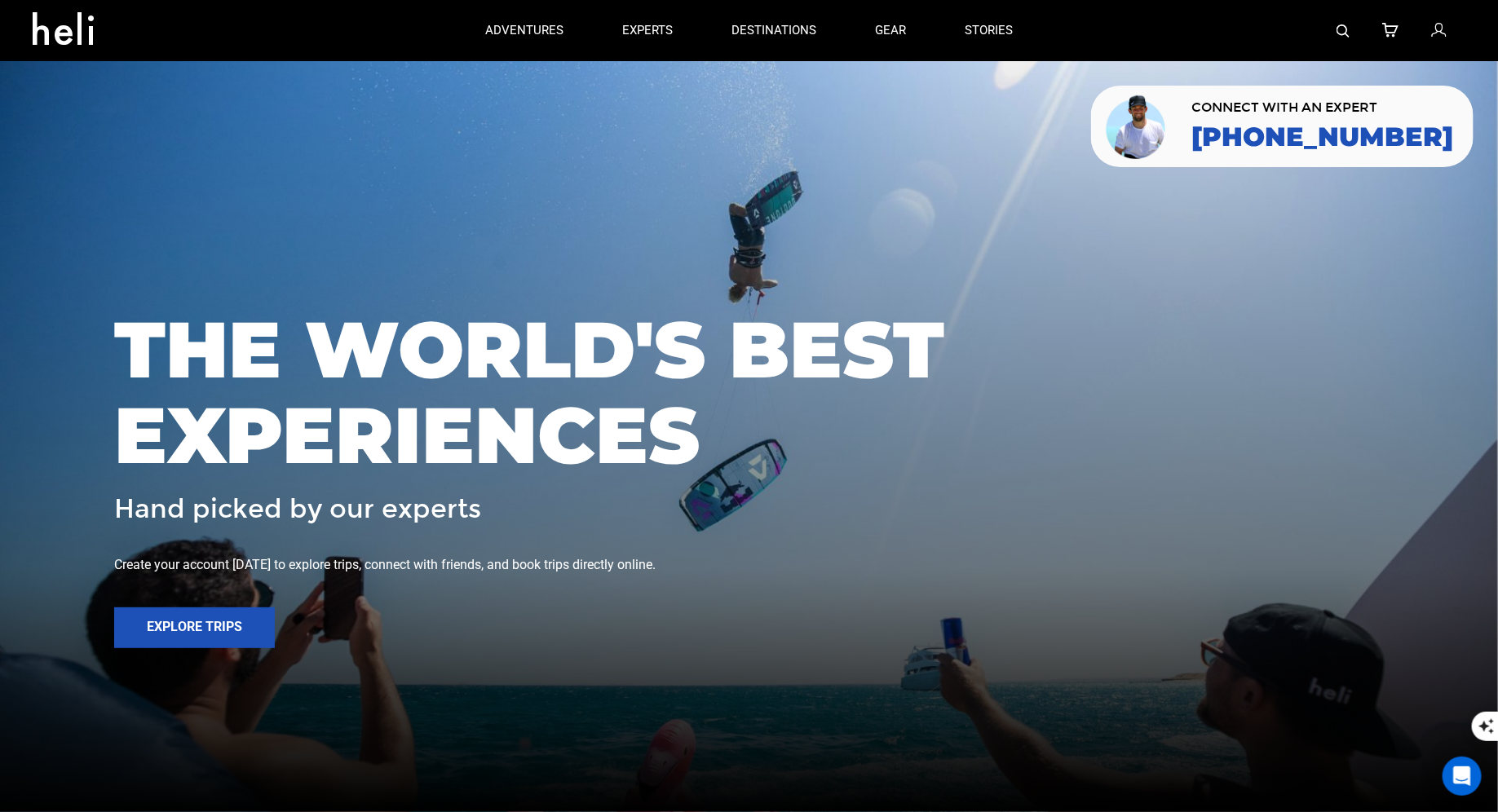
click at [1439, 29] on icon at bounding box center [1438, 30] width 14 height 21
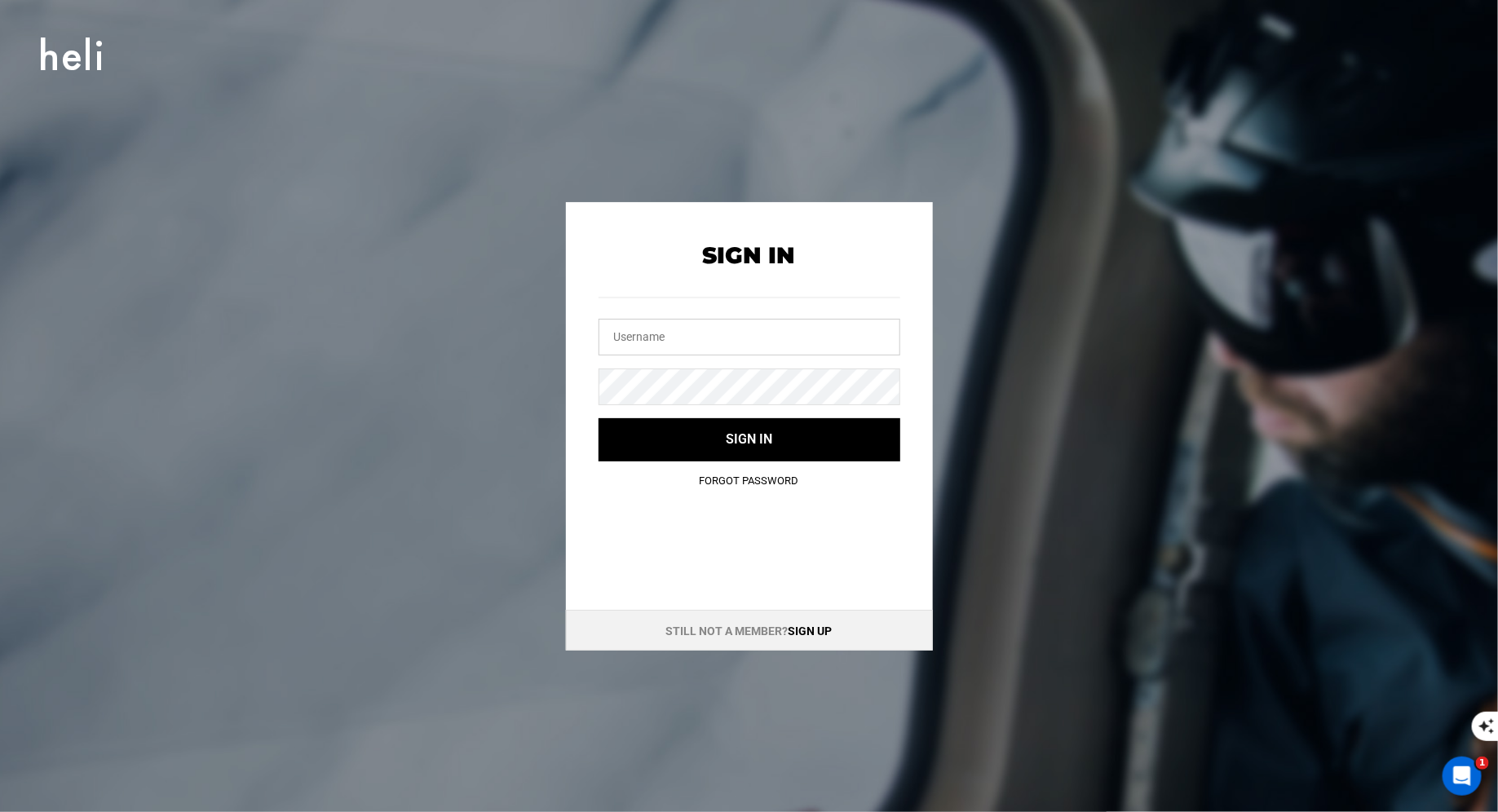
type input "nehheliskiing@heli.life"
drag, startPoint x: 765, startPoint y: 336, endPoint x: 508, endPoint y: 326, distance: 257.2
click at [521, 334] on div "Sign In nehheliskiing@heli.life Sign in Forgot Password Still not a member? Sig…" at bounding box center [749, 426] width 734 height 449
click at [477, 362] on div "Sign In Sign in Forgot Password Still not a member? Sign up" at bounding box center [749, 426] width 734 height 449
click at [574, 388] on div "Sign In Sign in Forgot Password" at bounding box center [749, 353] width 367 height 303
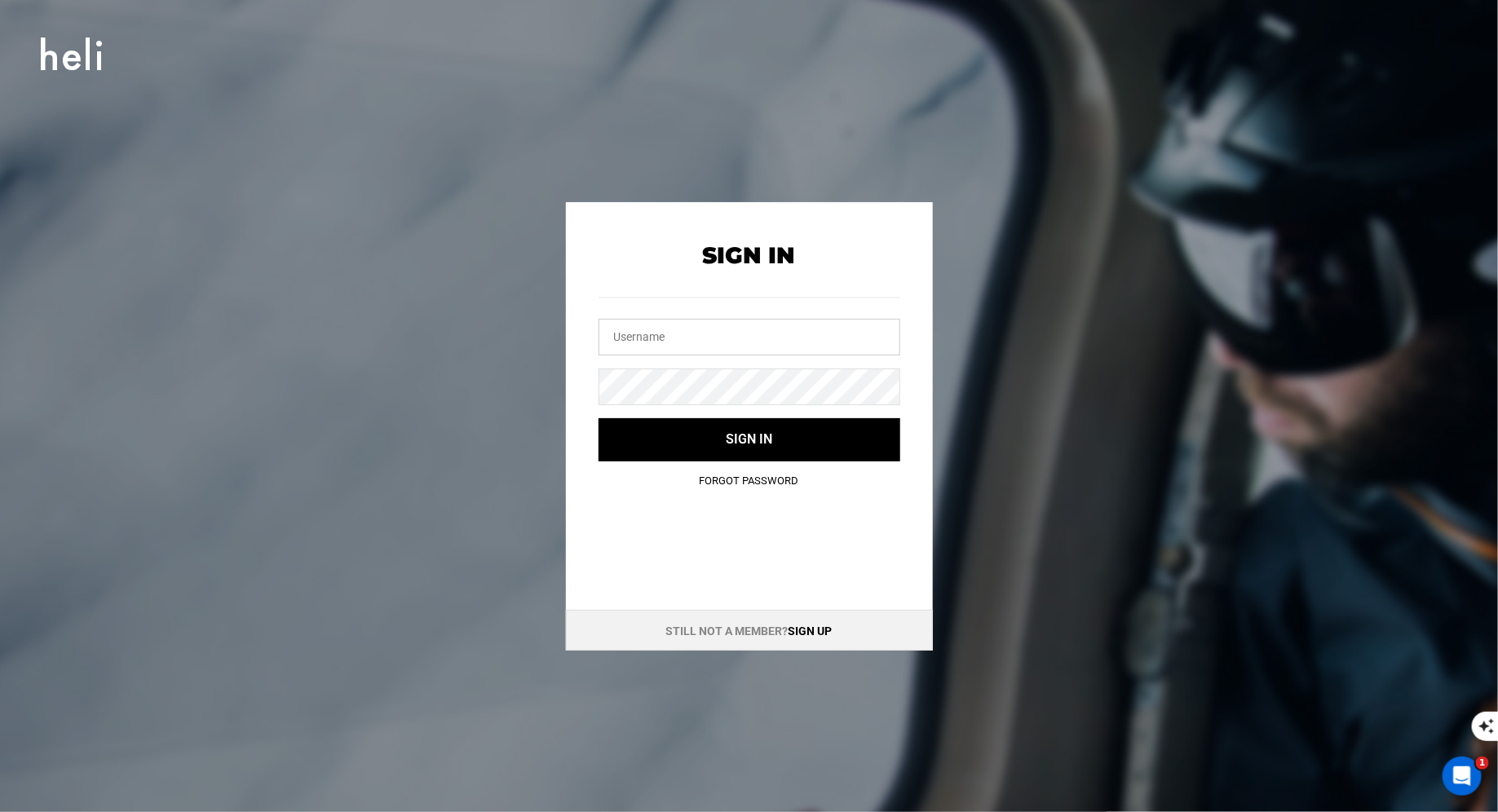
click at [695, 350] on input "text" at bounding box center [749, 337] width 302 height 37
type input "whistlerheli@heli.life"
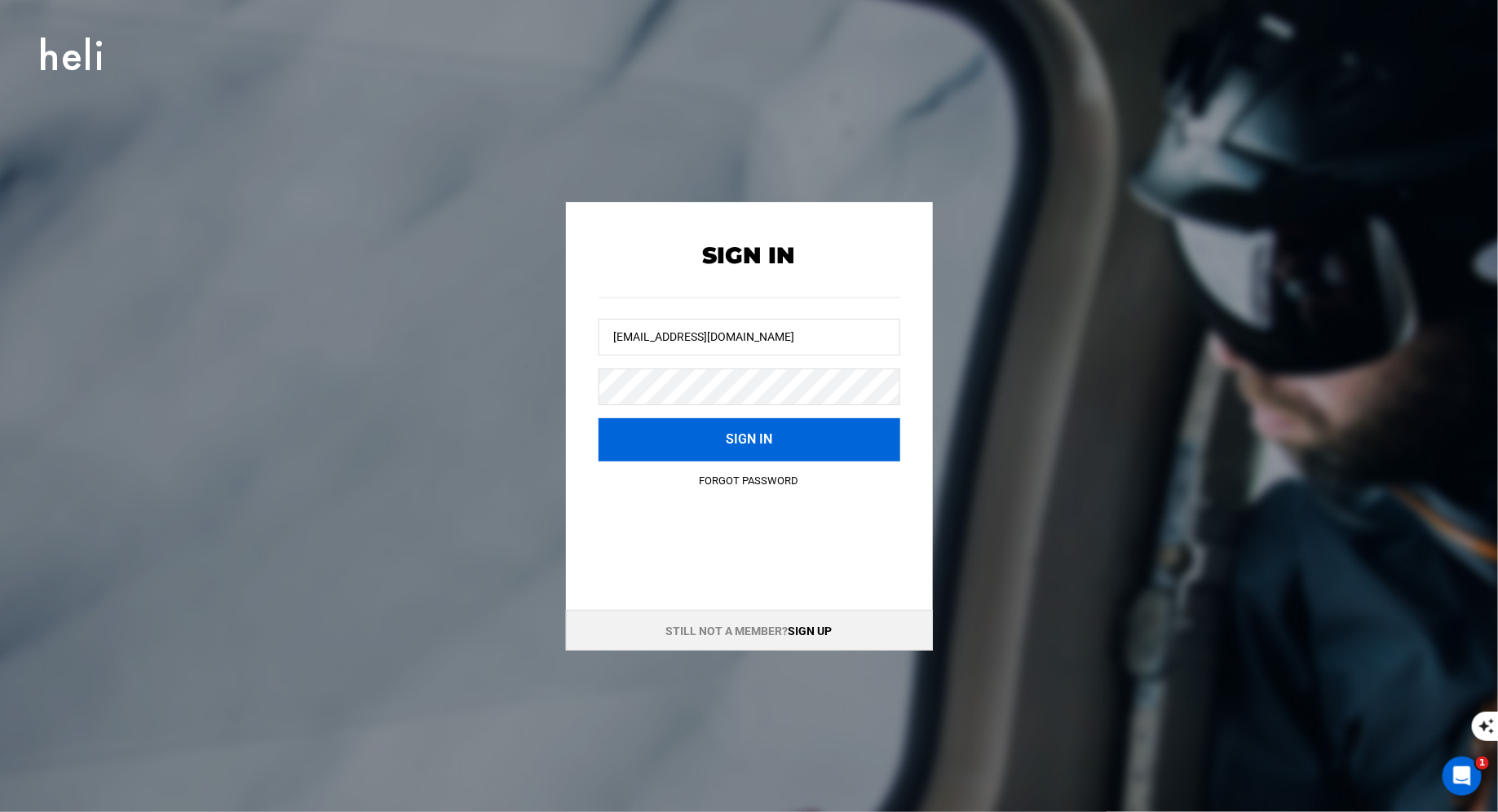
click at [655, 450] on button "Sign in" at bounding box center [749, 440] width 302 height 44
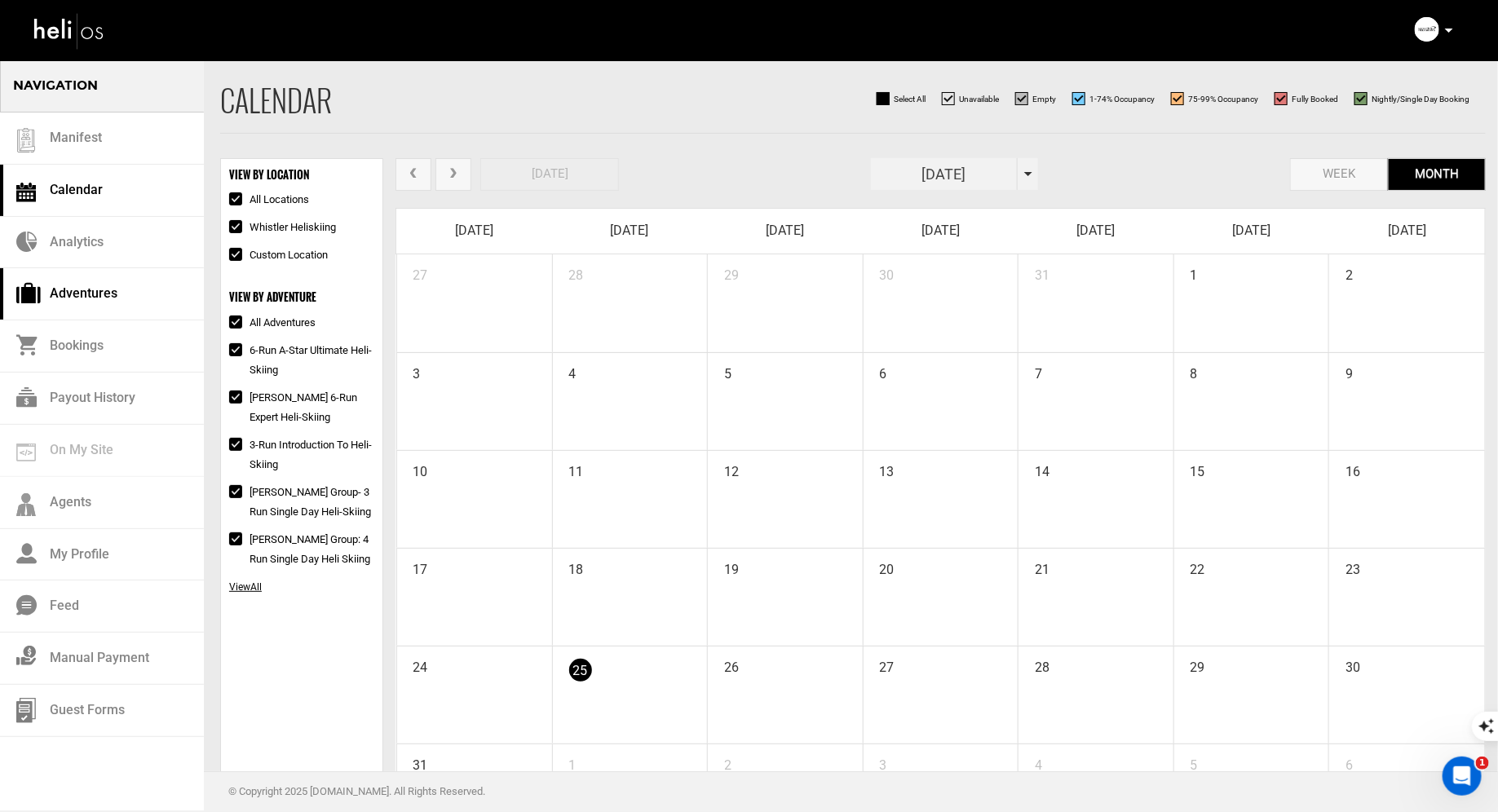
click at [94, 304] on link "Adventures" at bounding box center [102, 294] width 204 height 52
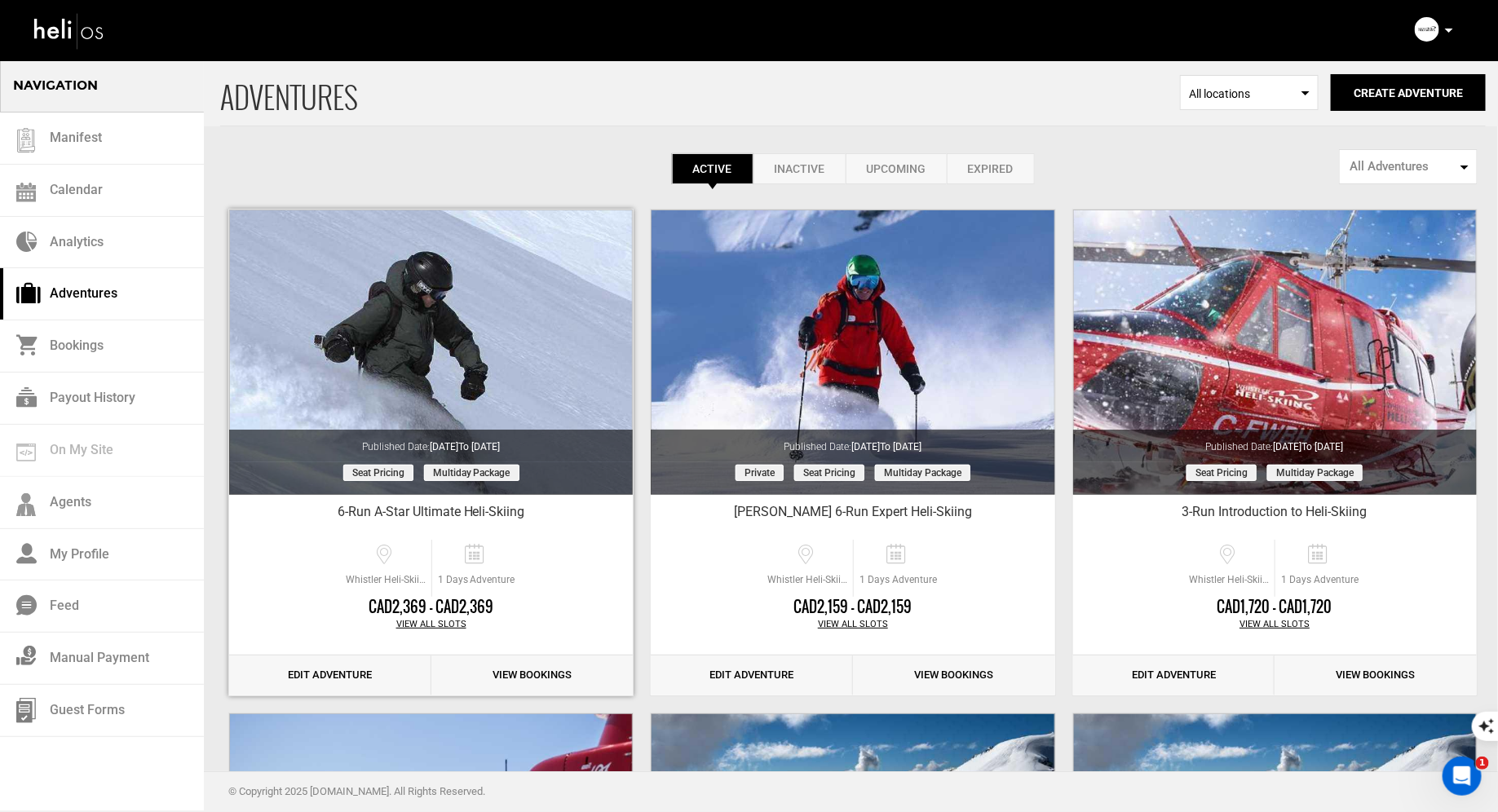
click at [347, 680] on link "Edit Adventure" at bounding box center [330, 675] width 202 height 40
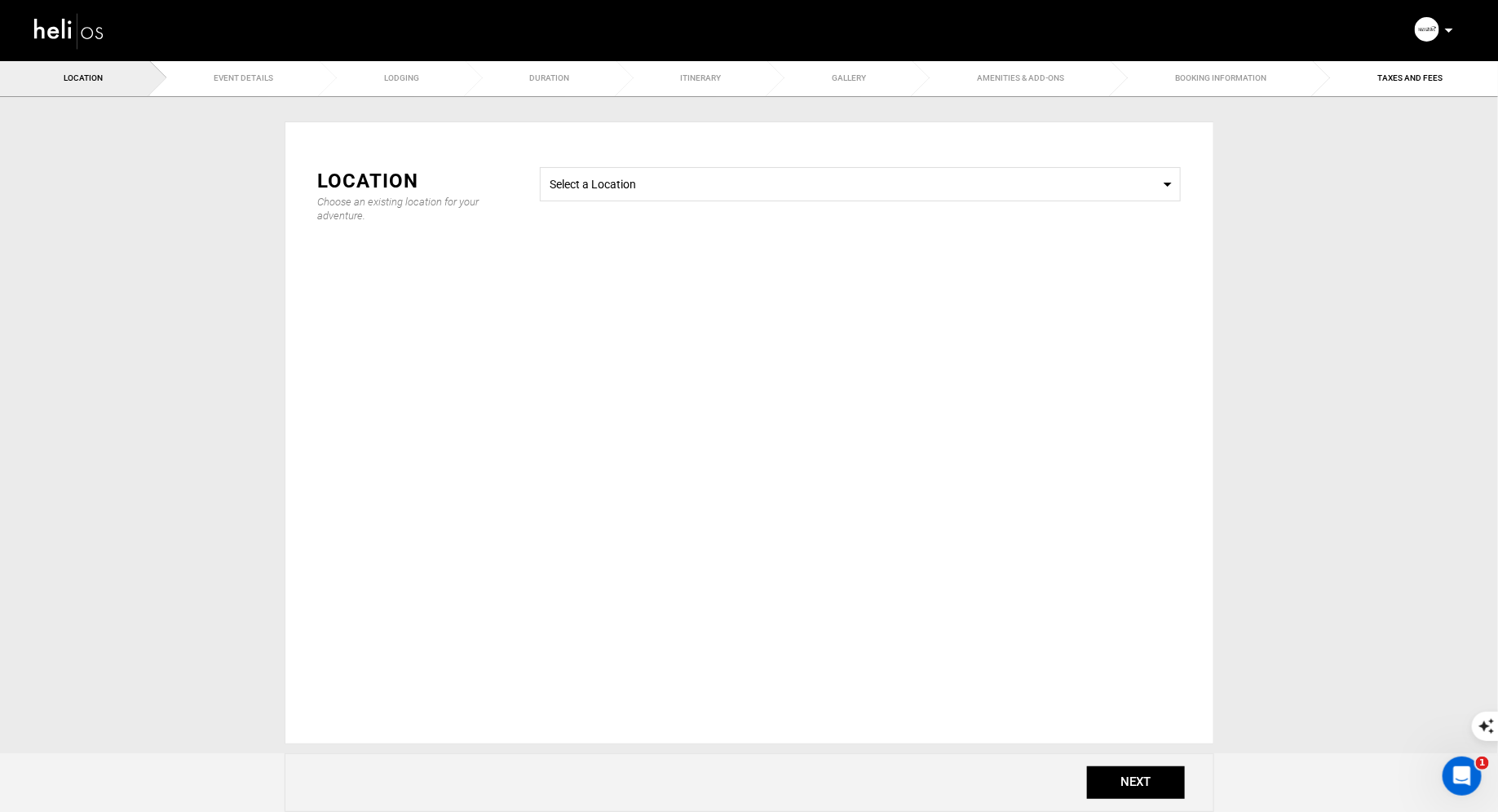
type input "6-Run A-Star Ultimate Heli-Skiing"
checkbox input "true"
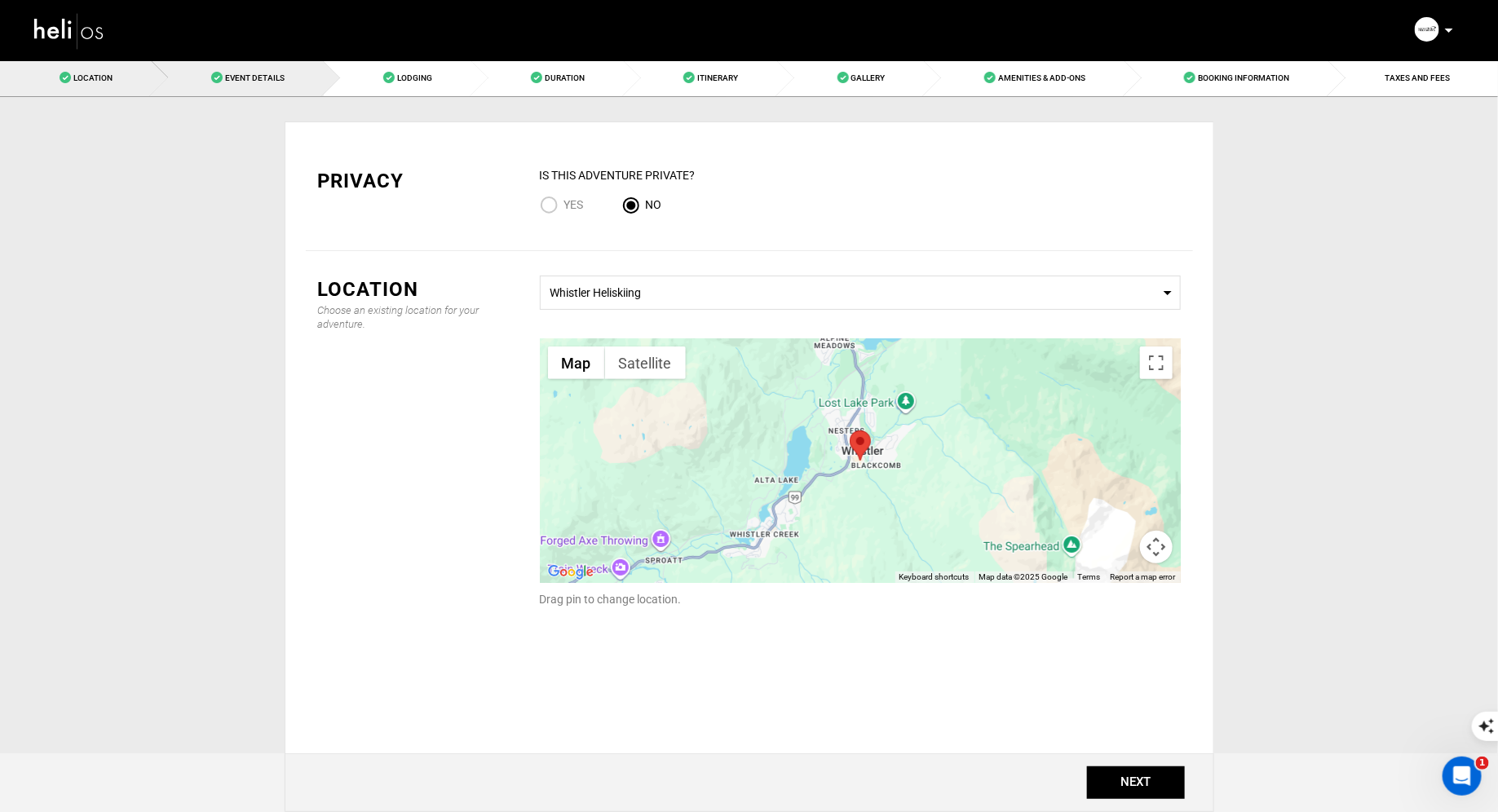
click at [254, 81] on span "Event Details" at bounding box center [254, 77] width 60 height 9
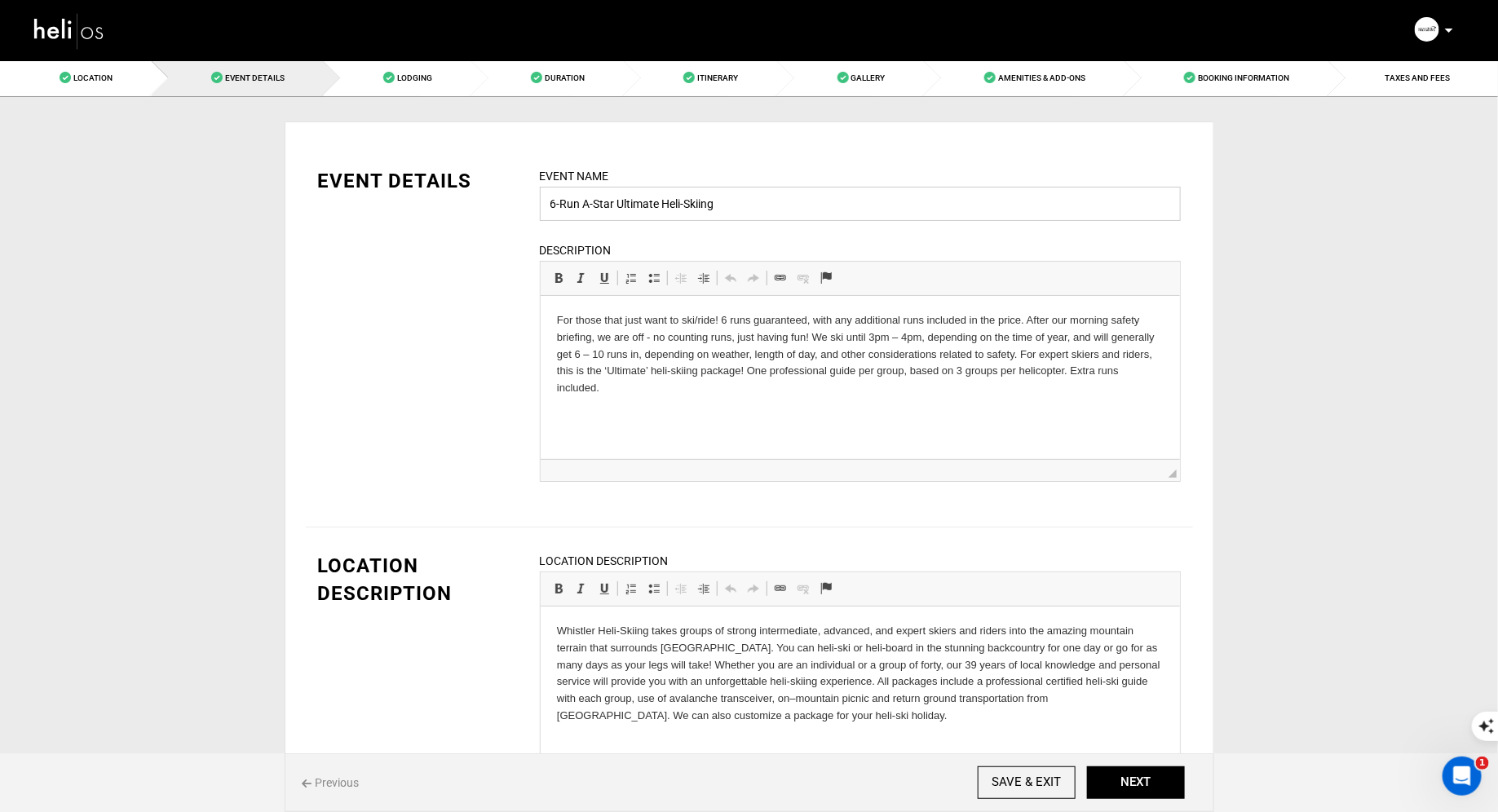
drag, startPoint x: 583, startPoint y: 201, endPoint x: 504, endPoint y: 204, distance: 79.1
click at [506, 204] on div "EVENT DETAILS Event Name 6-Run A-Star Ultimate Heli-Skiing Event name can not b…" at bounding box center [749, 334] width 887 height 335
click at [708, 208] on input "A-Star Ultimate Heli-Skiing" at bounding box center [860, 204] width 641 height 34
type input "A-Star Ultimate Heli-Skiing"
click at [1044, 781] on input "SAVE & EXIT" at bounding box center [1026, 783] width 98 height 33
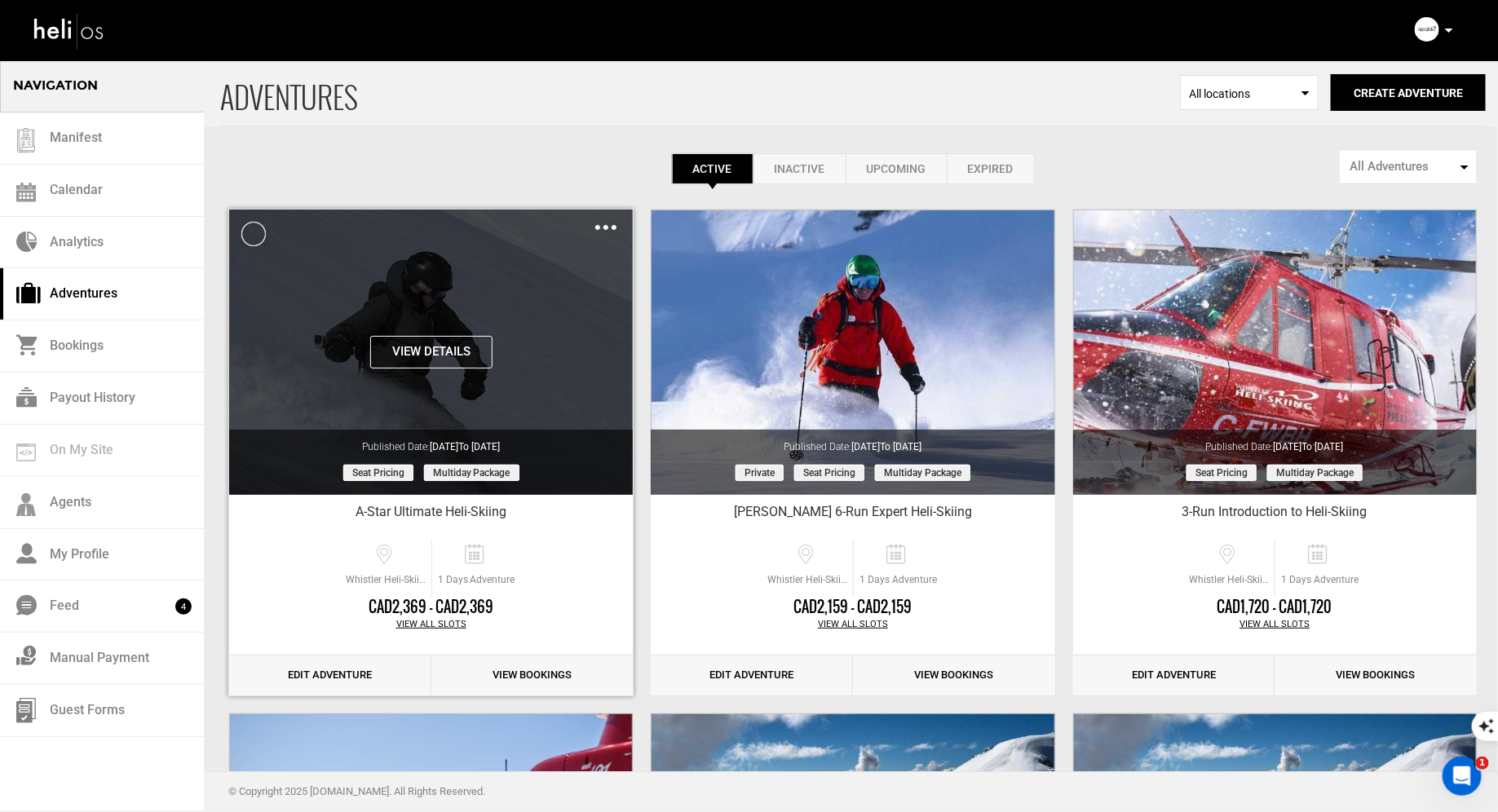
click at [415, 350] on button "View Details" at bounding box center [431, 351] width 123 height 33
click at [600, 225] on img at bounding box center [605, 227] width 21 height 5
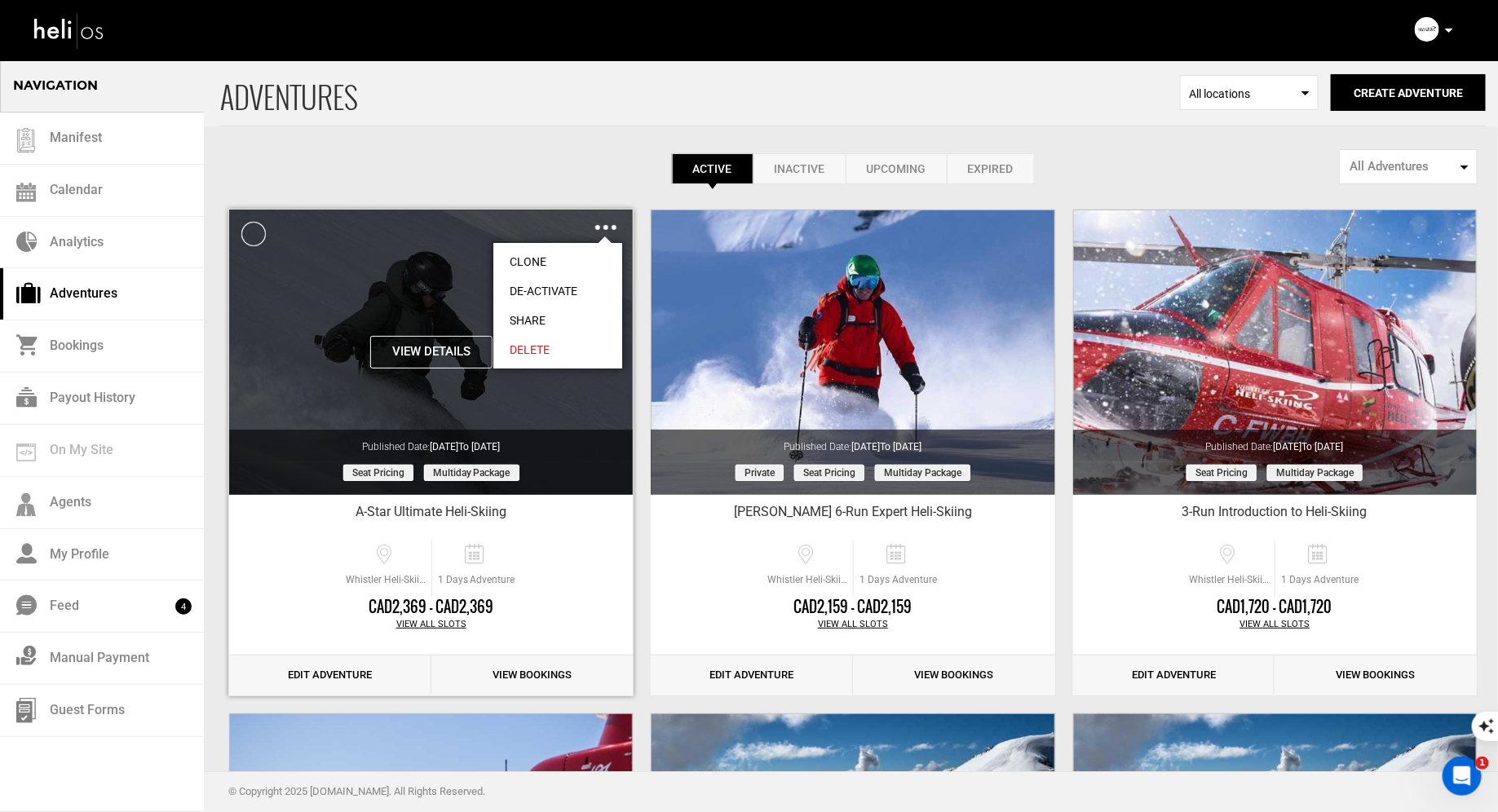
click at [535, 315] on link "Share" at bounding box center [558, 320] width 129 height 29
type input "https://heli.life/aWEYJT"
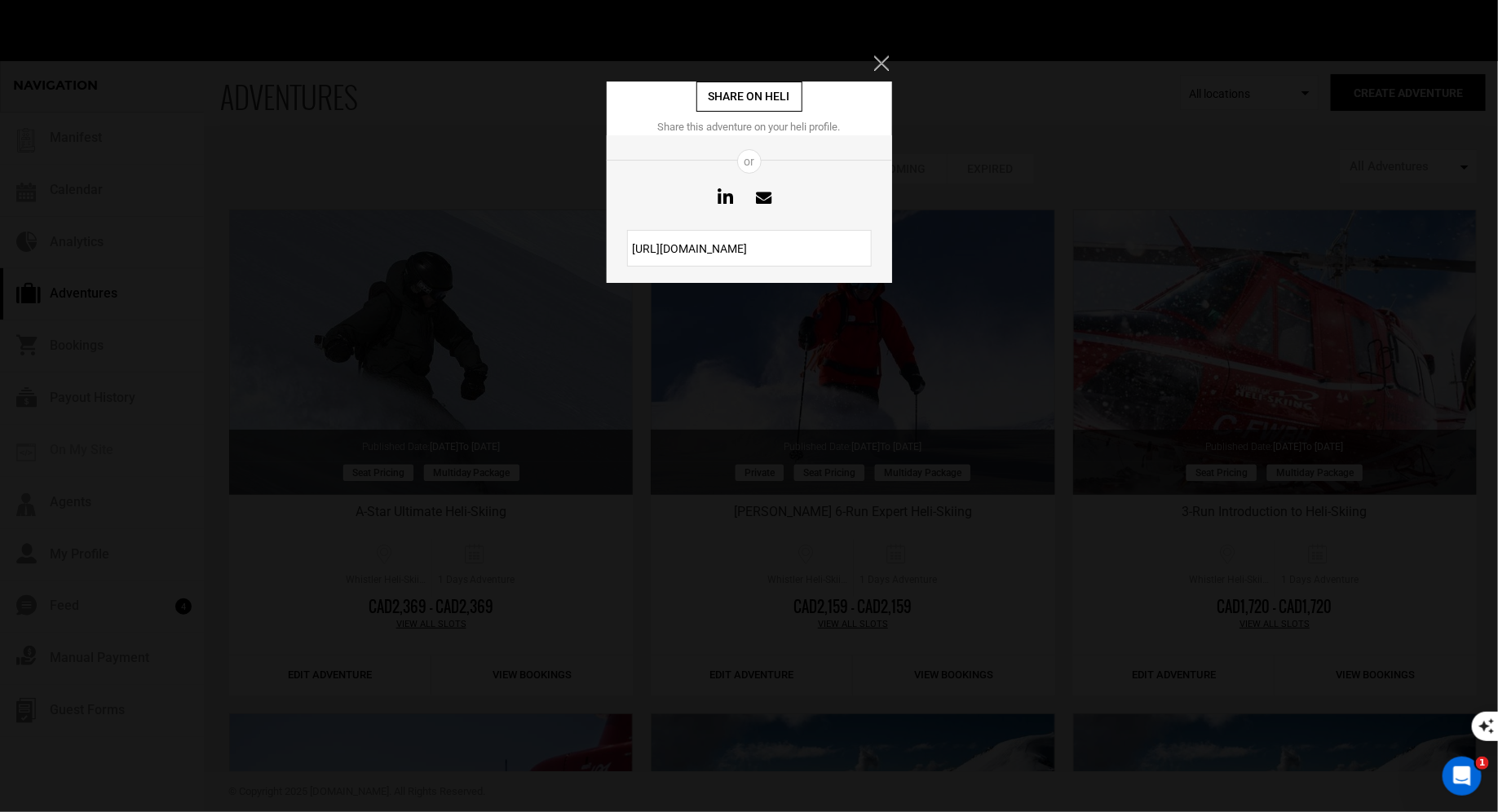
drag, startPoint x: 787, startPoint y: 244, endPoint x: 615, endPoint y: 238, distance: 172.1
click at [616, 237] on div "https://heli.life/aWEYJT" at bounding box center [749, 248] width 285 height 37
click at [884, 65] on icon "Close" at bounding box center [881, 62] width 14 height 14
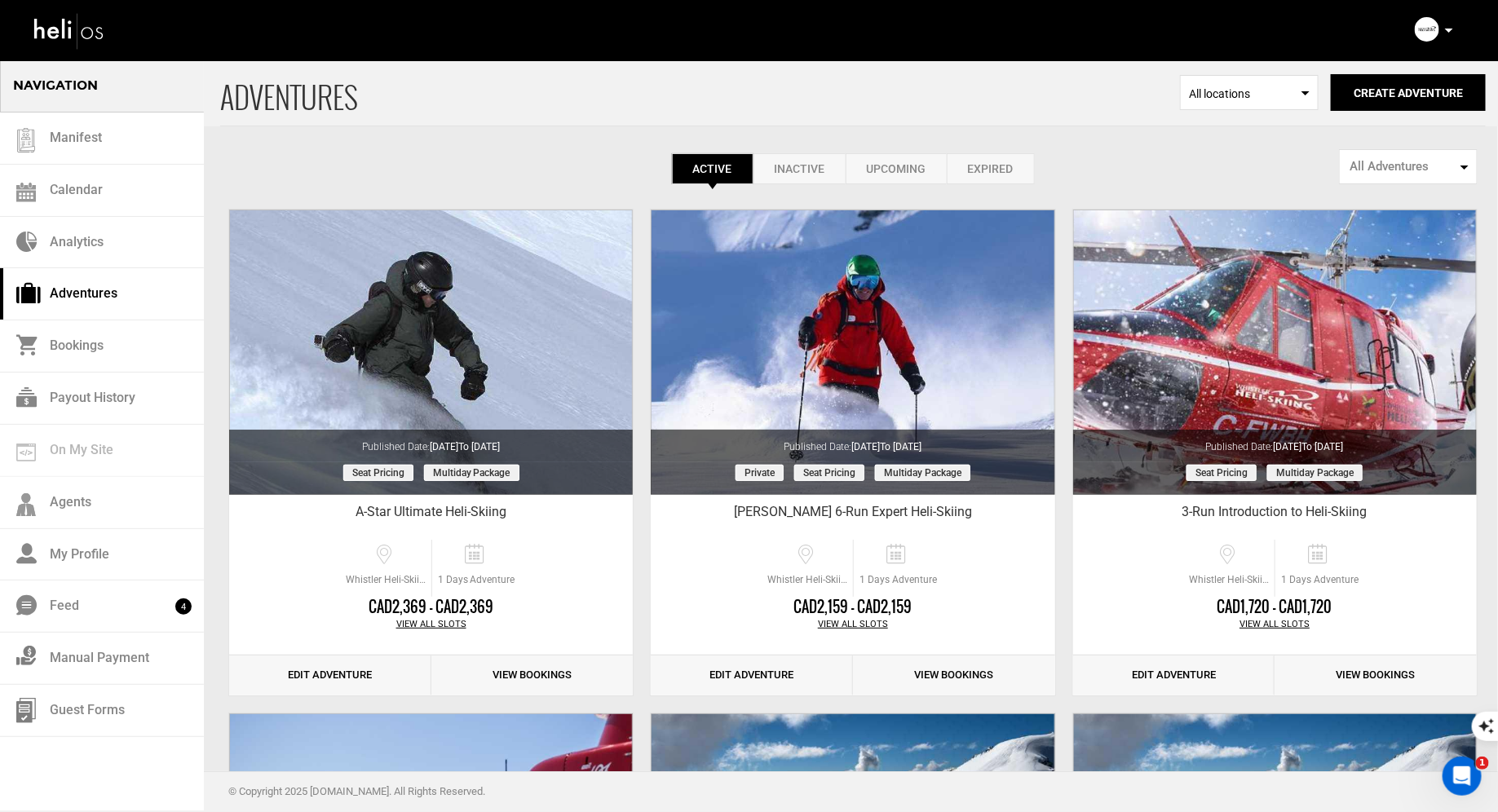
click at [1447, 31] on icon at bounding box center [1449, 30] width 8 height 4
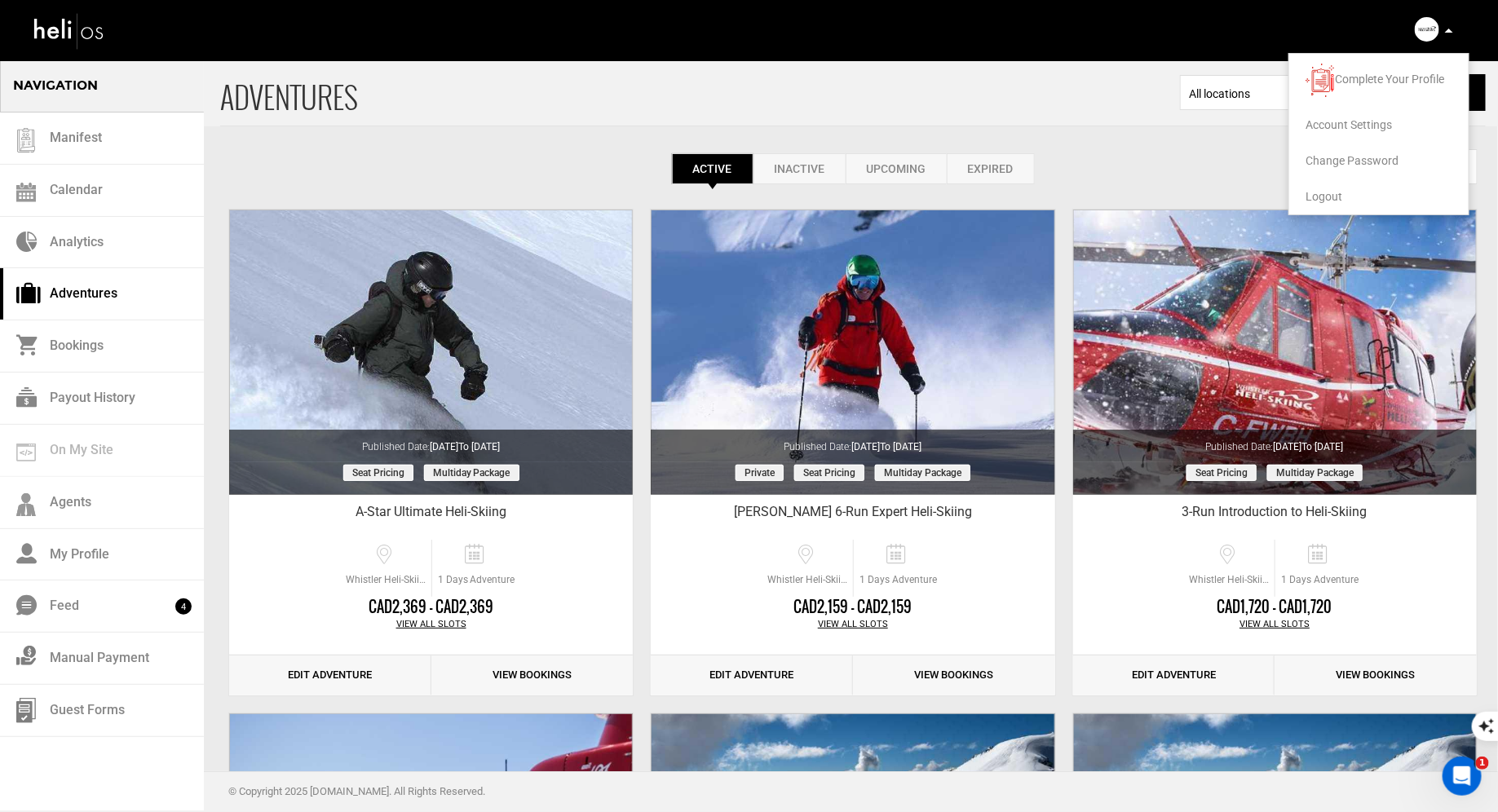
click at [1313, 197] on span "Logout" at bounding box center [1324, 196] width 37 height 13
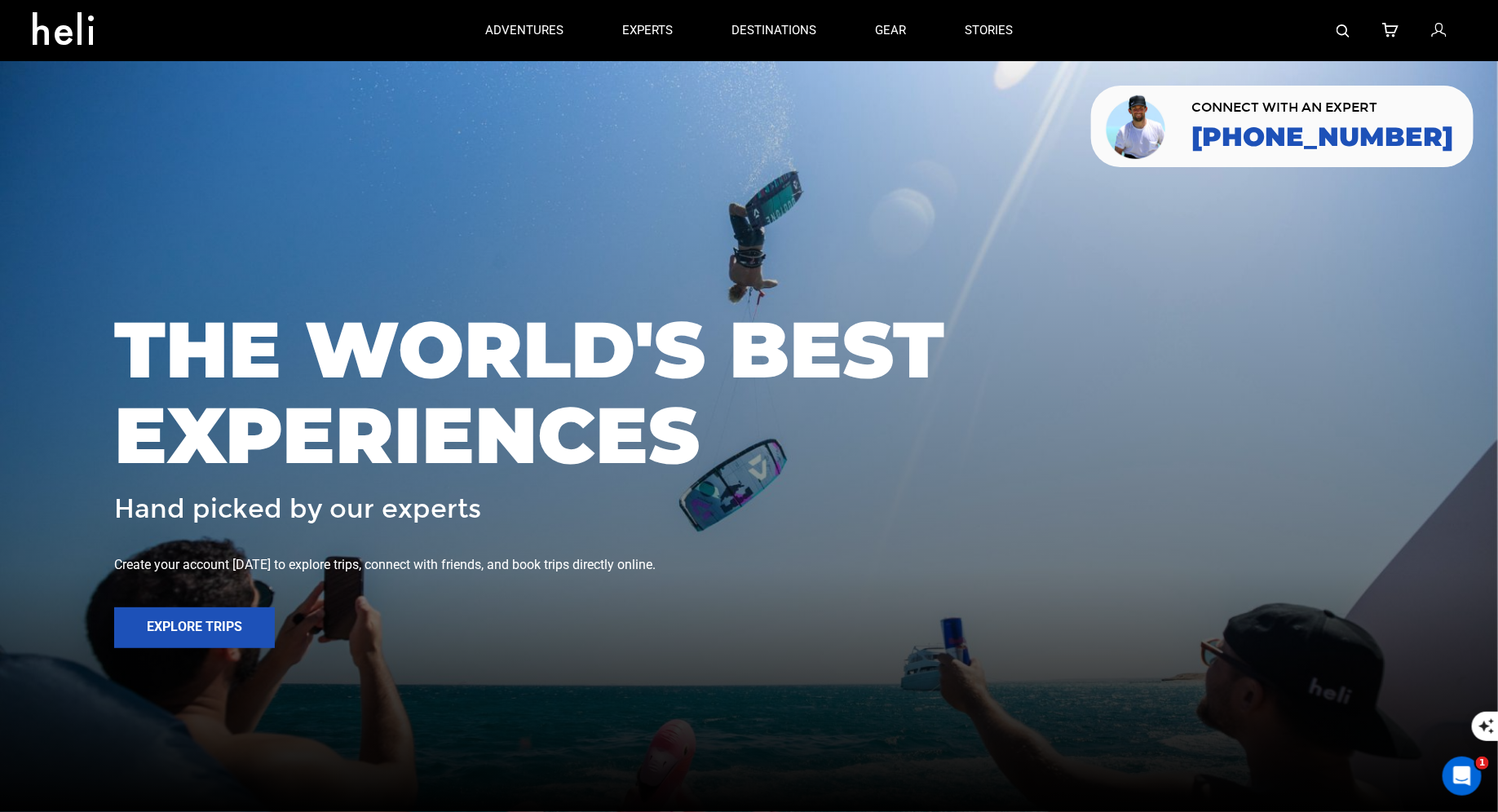
click at [1343, 39] on link at bounding box center [1344, 30] width 13 height 61
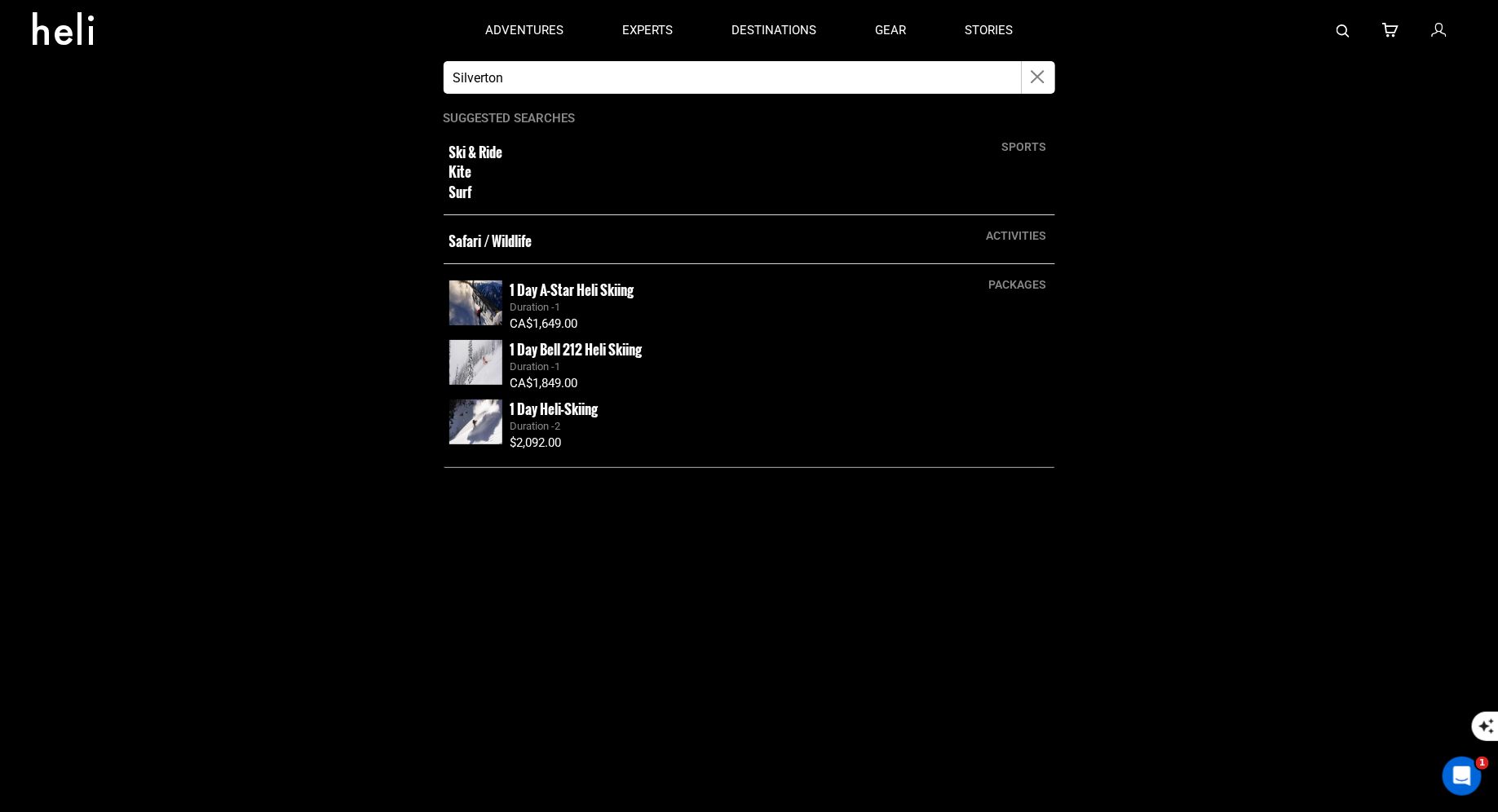
type input "silverton"
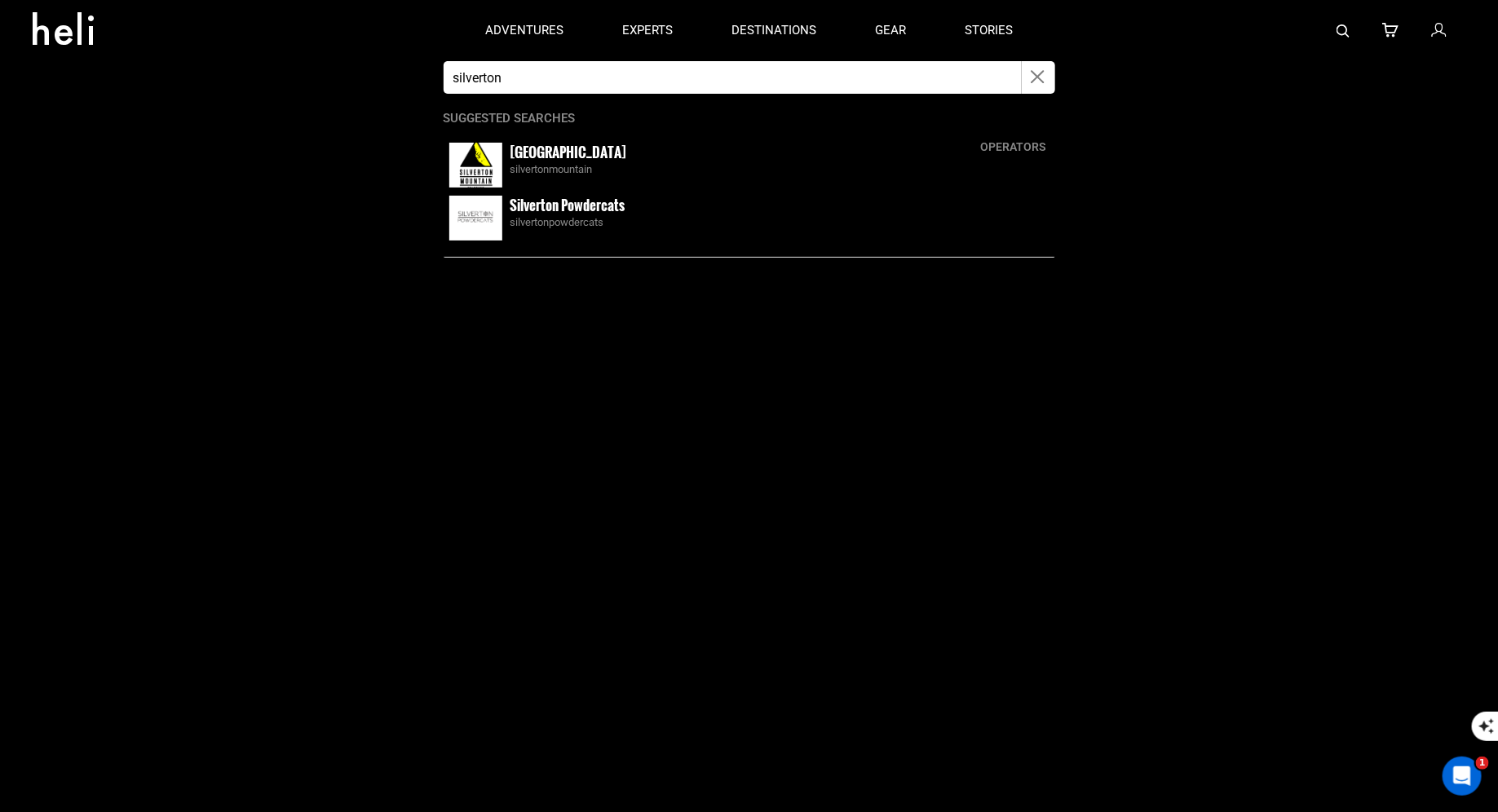
click at [552, 151] on small "[GEOGRAPHIC_DATA]" at bounding box center [568, 152] width 117 height 20
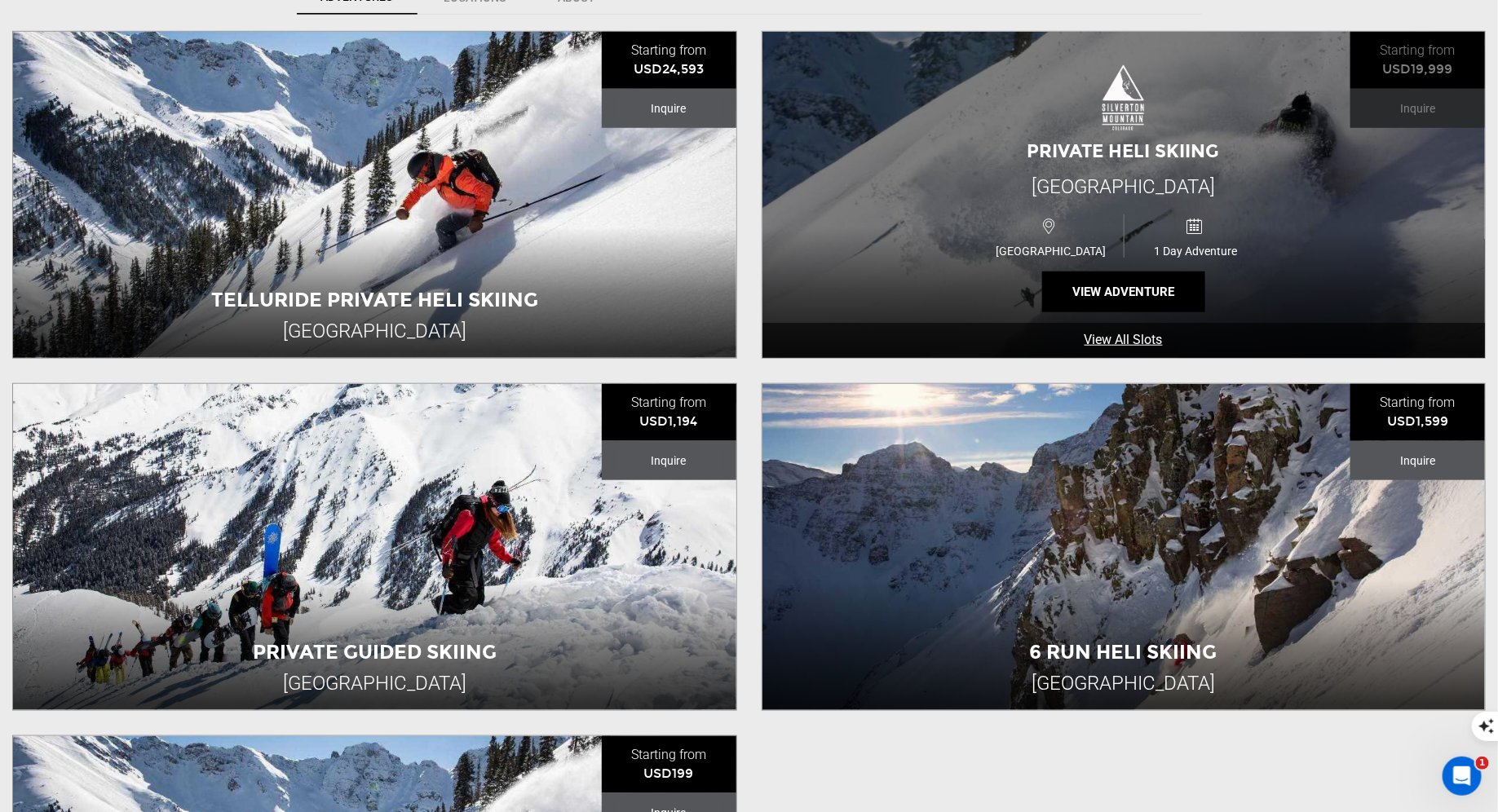
scroll to position [632, 0]
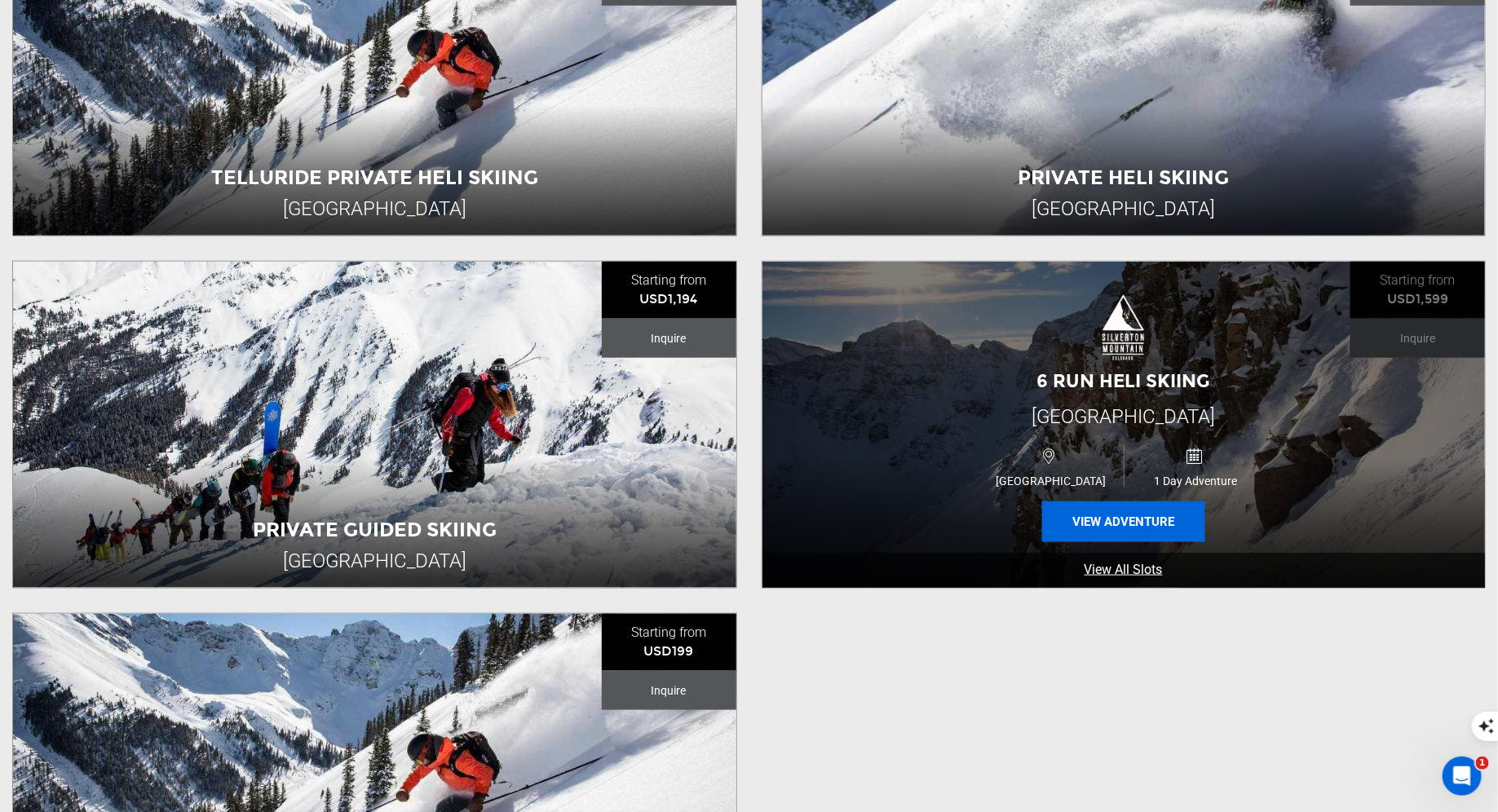
click at [1125, 520] on button "View Adventure" at bounding box center [1124, 522] width 163 height 41
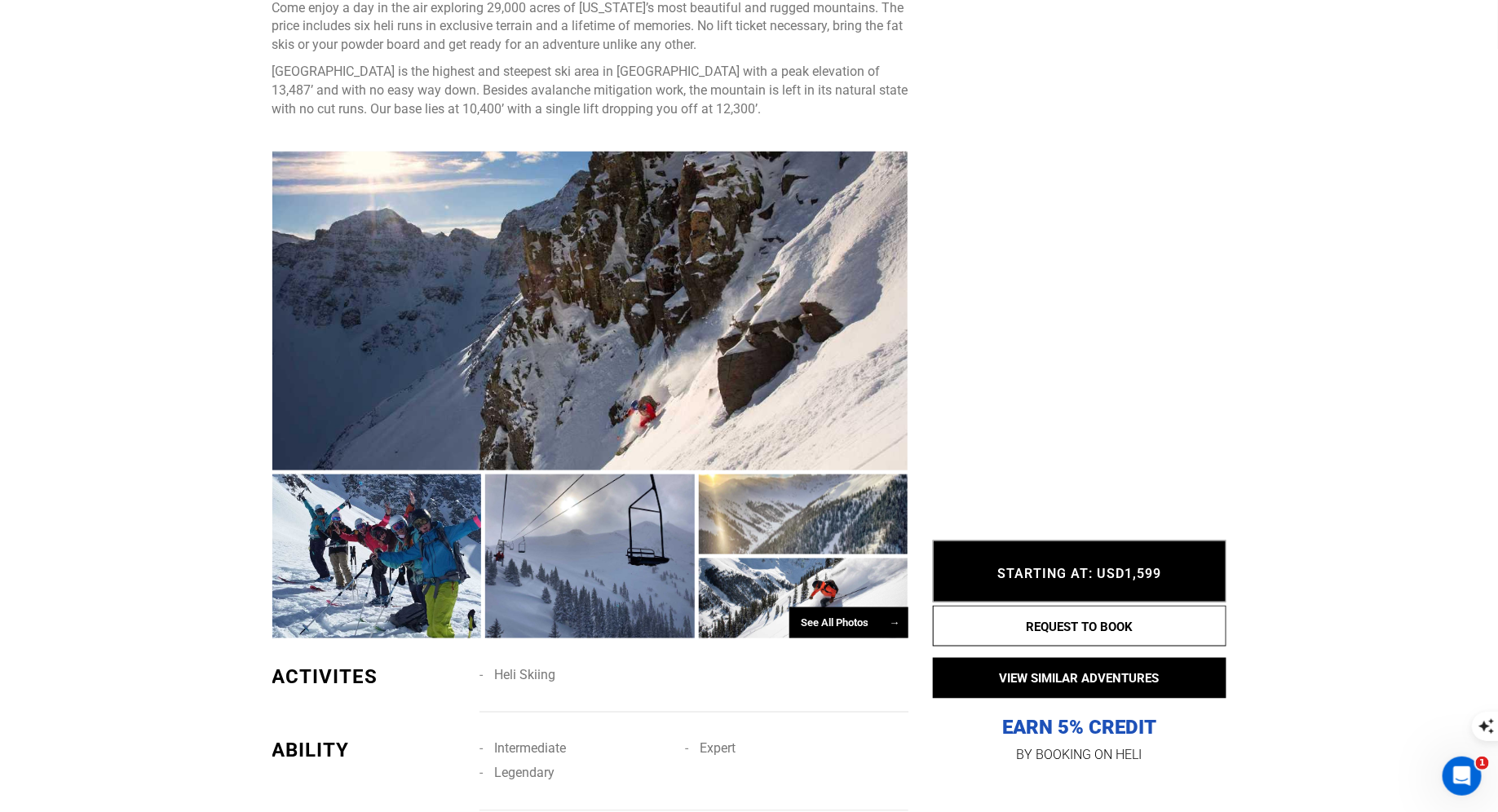
scroll to position [1554, 0]
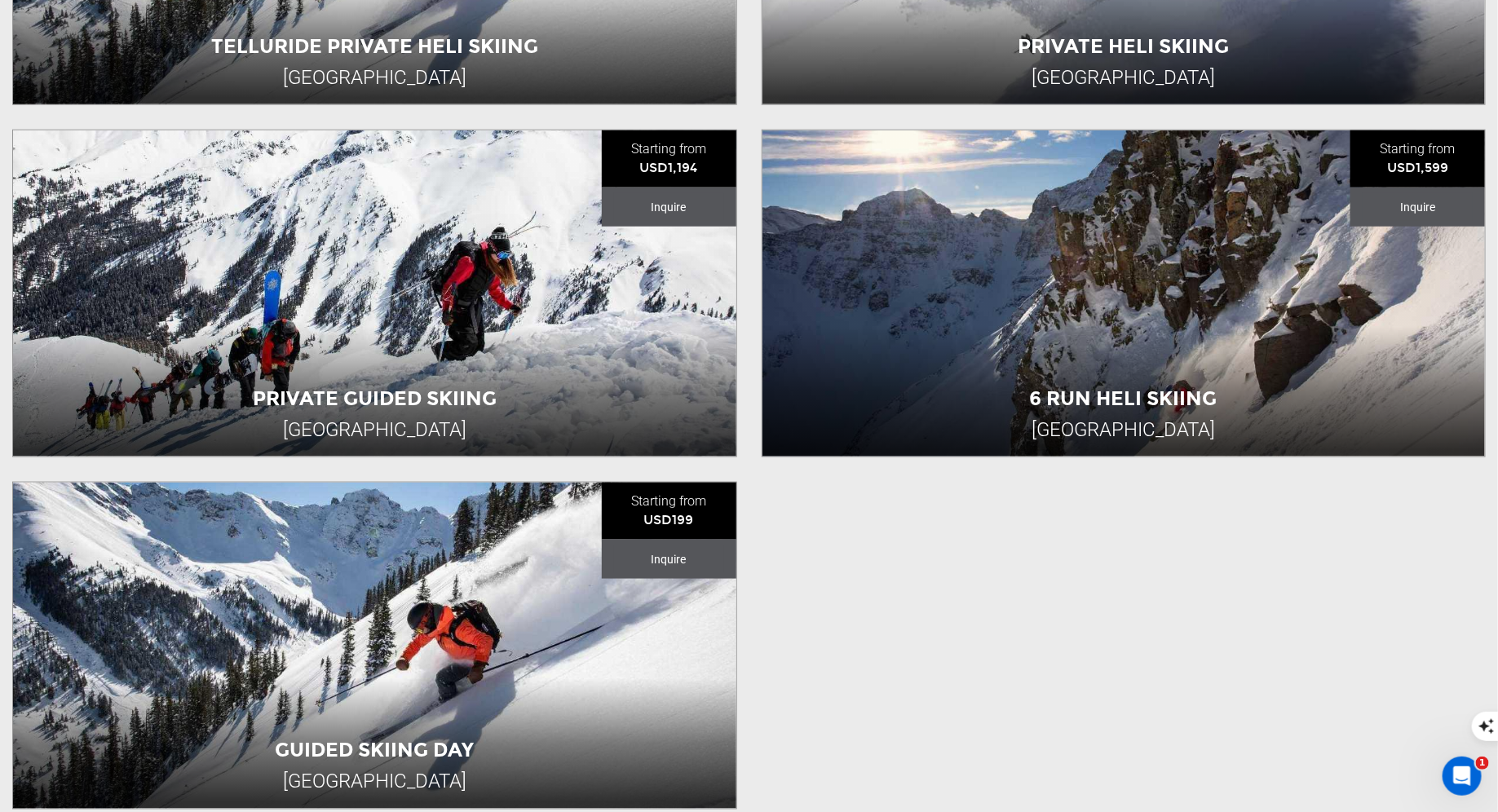
scroll to position [800, 0]
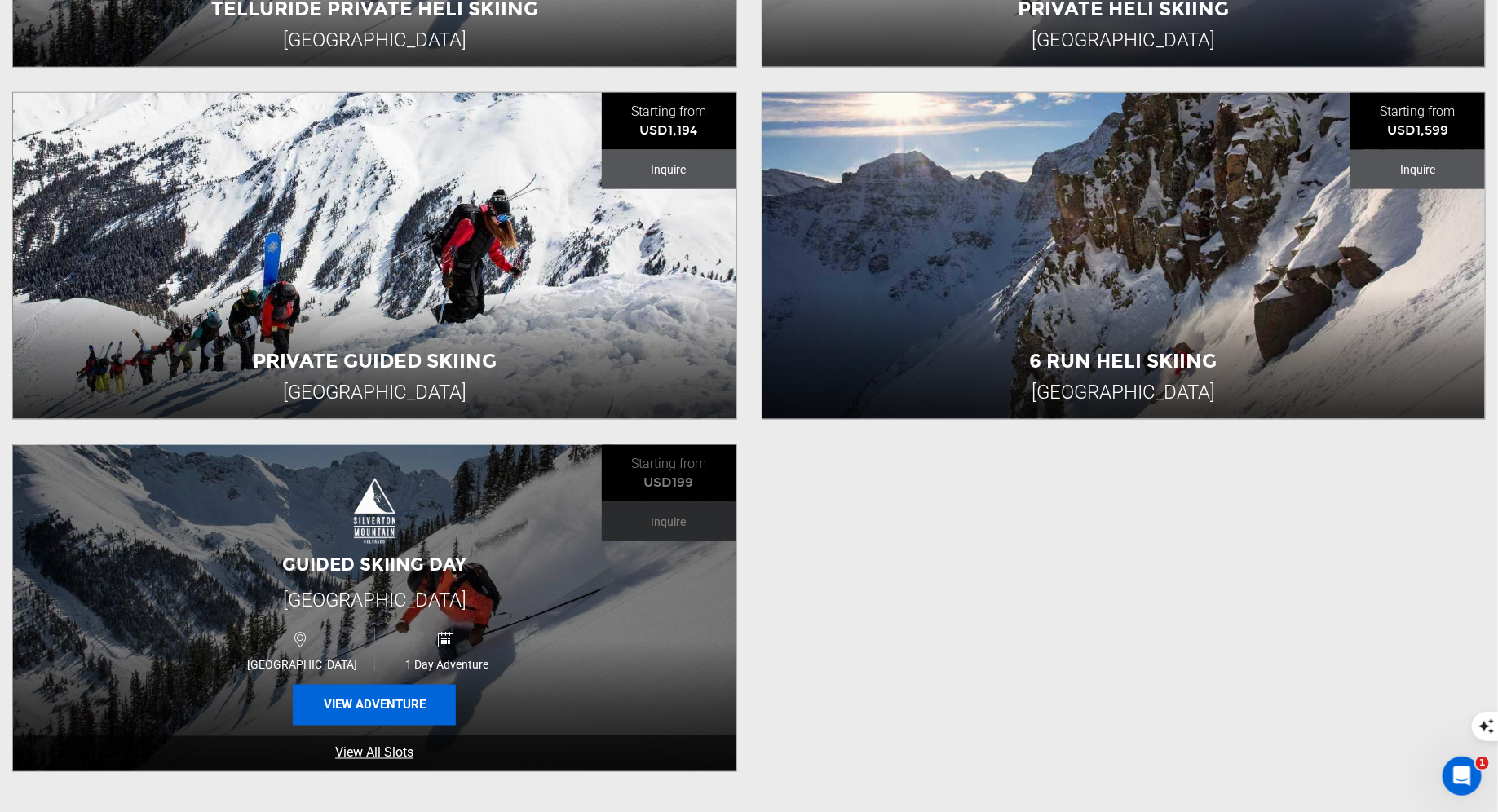
click at [345, 698] on button "View Adventure" at bounding box center [374, 705] width 163 height 41
